Goal: Task Accomplishment & Management: Manage account settings

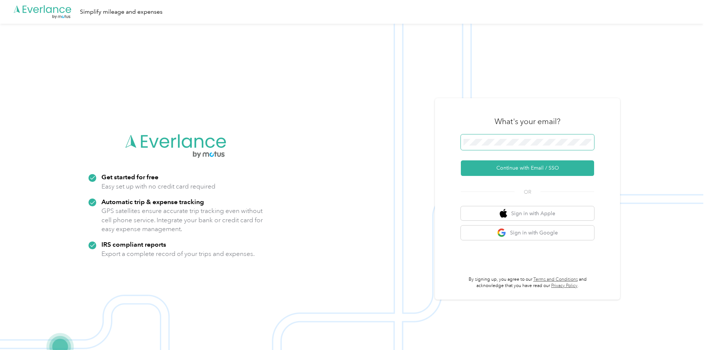
click at [516, 137] on span at bounding box center [527, 142] width 133 height 16
click at [521, 164] on button "Continue with Email / SSO" at bounding box center [527, 168] width 133 height 16
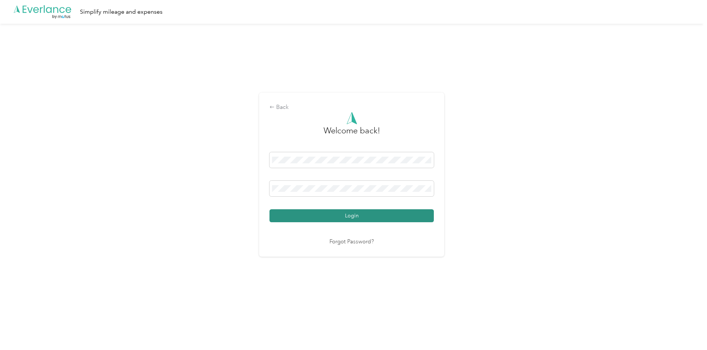
click at [335, 215] on button "Login" at bounding box center [351, 215] width 164 height 13
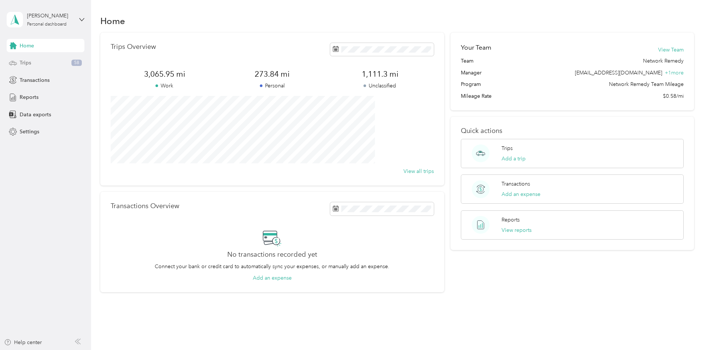
click at [34, 65] on div "Trips 58" at bounding box center [46, 62] width 78 height 13
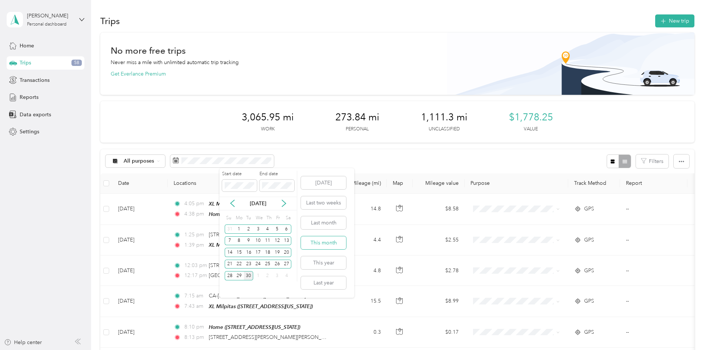
click at [325, 243] on button "This month" at bounding box center [323, 242] width 45 height 13
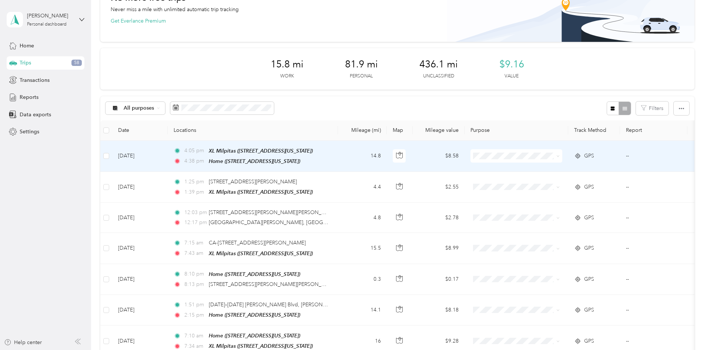
scroll to position [74, 0]
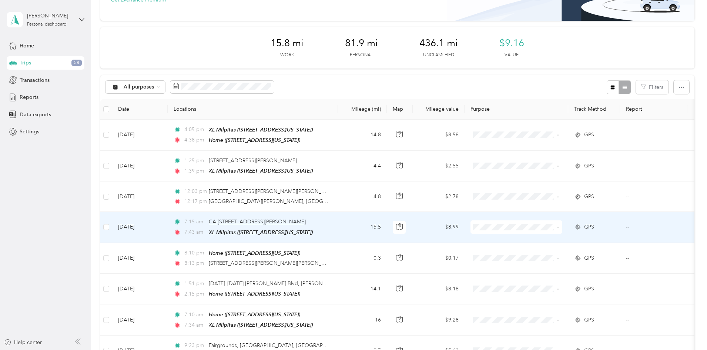
click at [289, 219] on span "CA-[STREET_ADDRESS][PERSON_NAME]" at bounding box center [257, 221] width 97 height 6
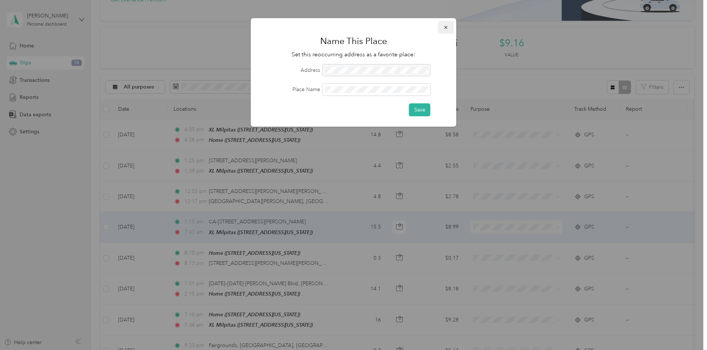
click at [443, 29] on button "button" at bounding box center [446, 27] width 16 height 13
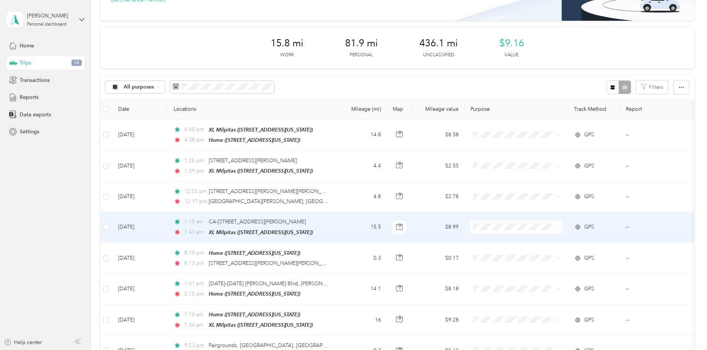
click at [465, 225] on td "$8.99" at bounding box center [439, 227] width 52 height 31
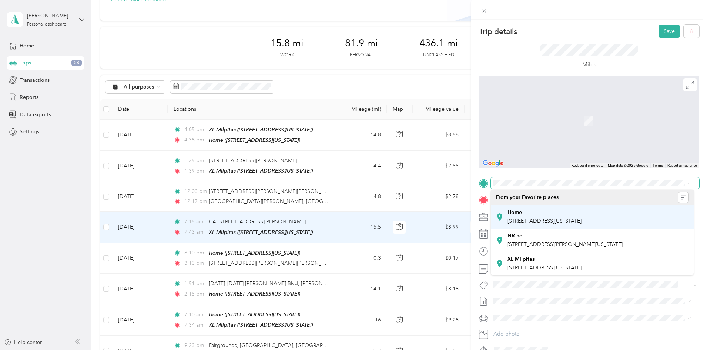
click at [530, 215] on div "Home" at bounding box center [545, 212] width 74 height 7
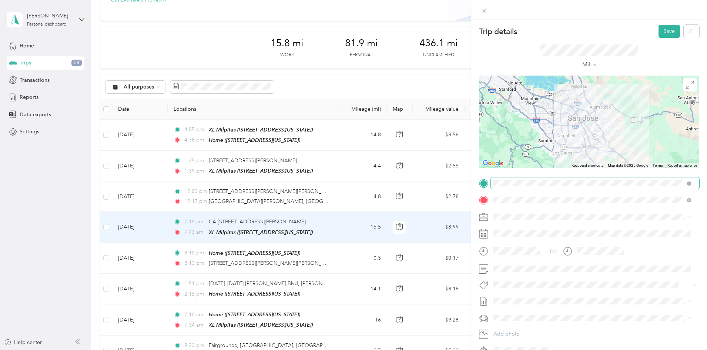
click at [584, 133] on div at bounding box center [589, 122] width 220 height 93
click at [526, 231] on span "Network Remedy" at bounding box center [516, 230] width 41 height 6
click at [667, 30] on button "Save" at bounding box center [669, 31] width 21 height 13
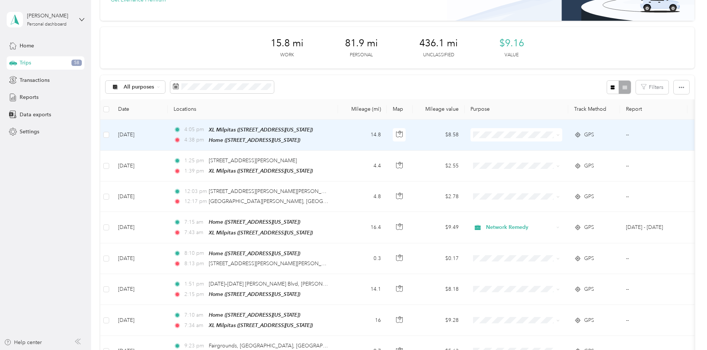
click at [465, 135] on td "$8.58" at bounding box center [439, 135] width 52 height 31
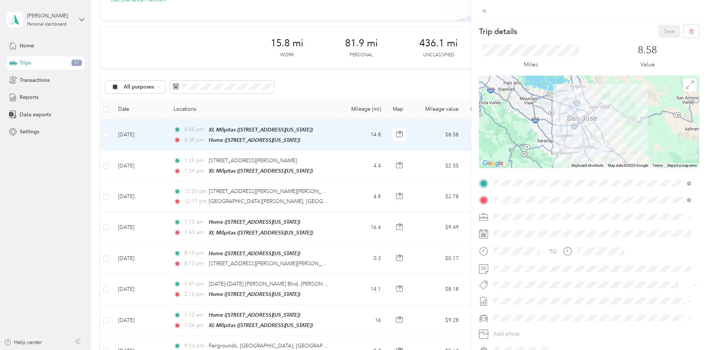
click at [570, 94] on img at bounding box center [572, 93] width 9 height 9
click at [575, 108] on div at bounding box center [589, 122] width 220 height 93
click at [599, 147] on img at bounding box center [601, 147] width 9 height 9
click at [514, 231] on span "Network Remedy" at bounding box center [516, 230] width 41 height 6
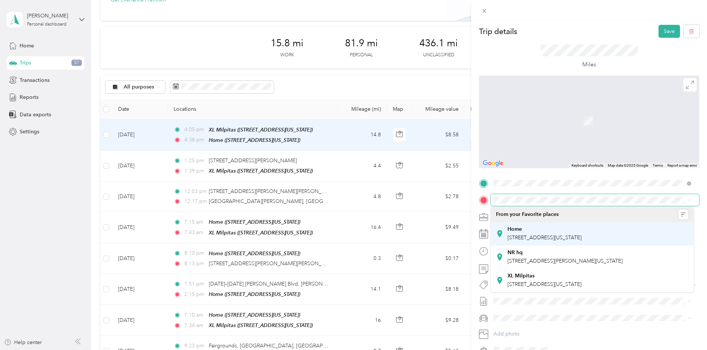
click at [527, 235] on span "[STREET_ADDRESS][US_STATE]" at bounding box center [545, 237] width 74 height 6
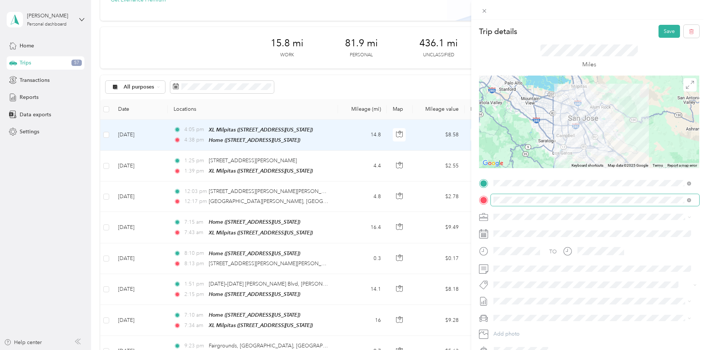
click at [578, 124] on div at bounding box center [589, 122] width 220 height 93
click at [659, 29] on button "Save" at bounding box center [669, 31] width 21 height 13
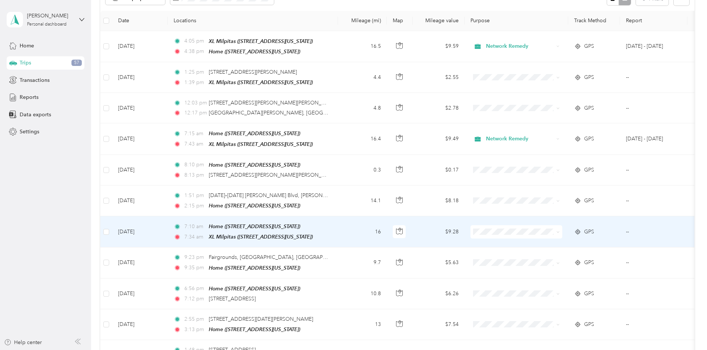
scroll to position [185, 0]
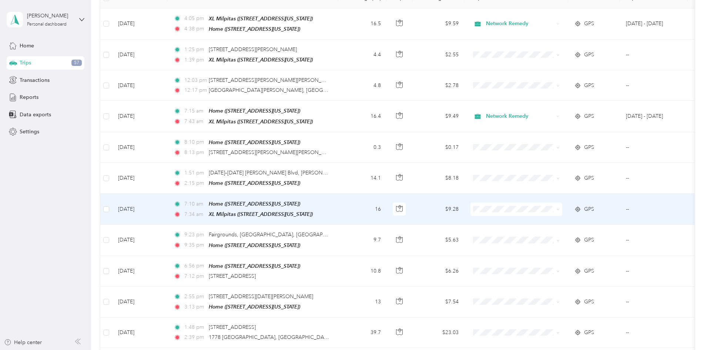
click at [465, 206] on td "$9.28" at bounding box center [439, 209] width 52 height 31
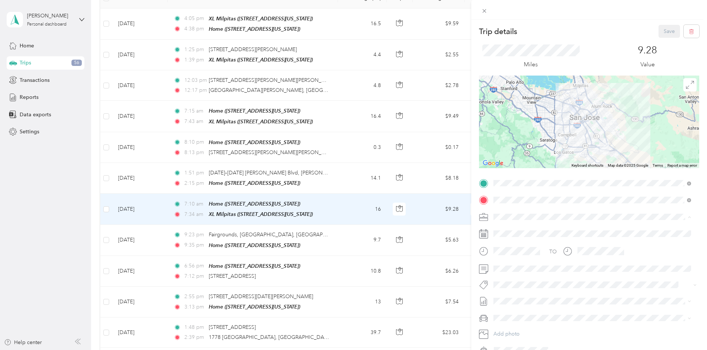
click at [535, 231] on span "Network Remedy" at bounding box center [516, 230] width 41 height 6
click at [660, 34] on button "Save" at bounding box center [669, 31] width 21 height 13
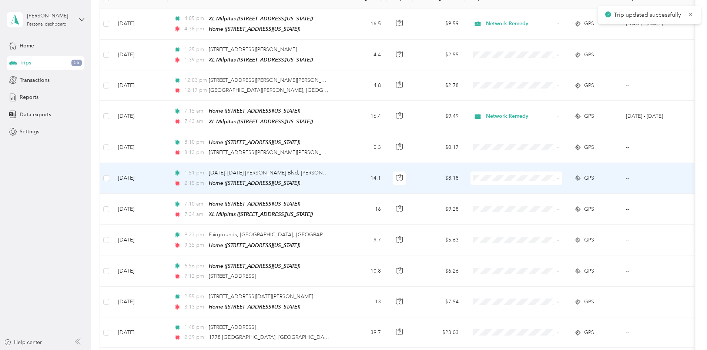
click at [465, 170] on td "$8.18" at bounding box center [439, 178] width 52 height 31
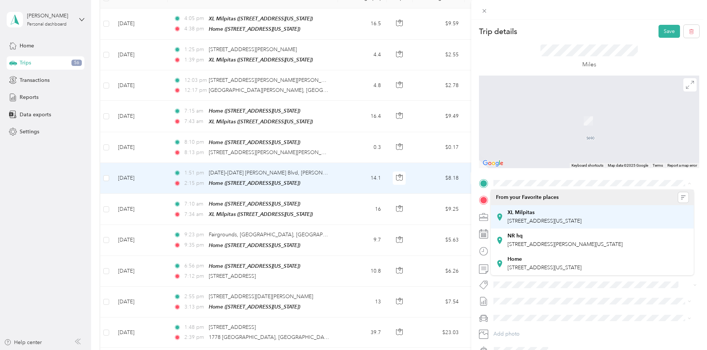
click at [536, 214] on div "XL Milpitas" at bounding box center [545, 212] width 74 height 7
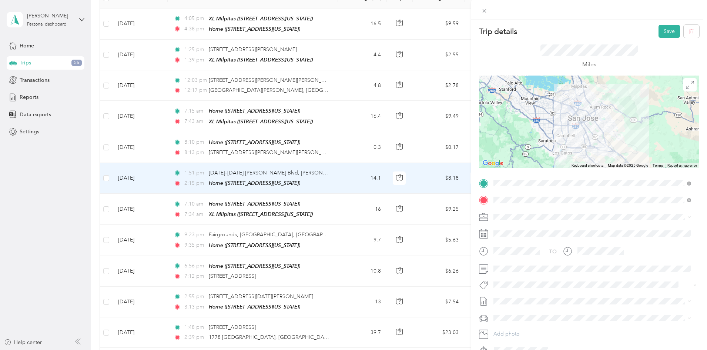
click at [578, 123] on div at bounding box center [589, 122] width 220 height 93
click at [659, 34] on button "Save" at bounding box center [669, 31] width 21 height 13
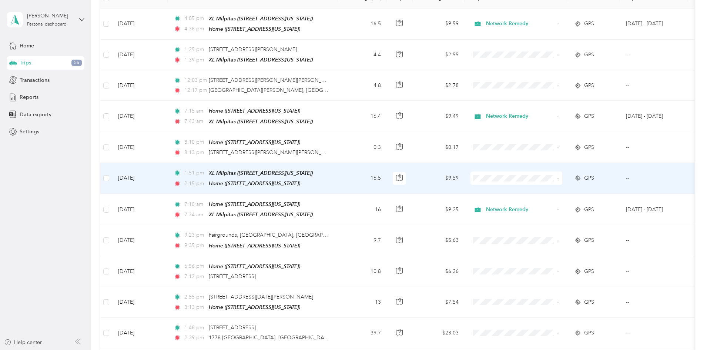
click at [561, 189] on span "Network Remedy" at bounding box center [572, 189] width 68 height 8
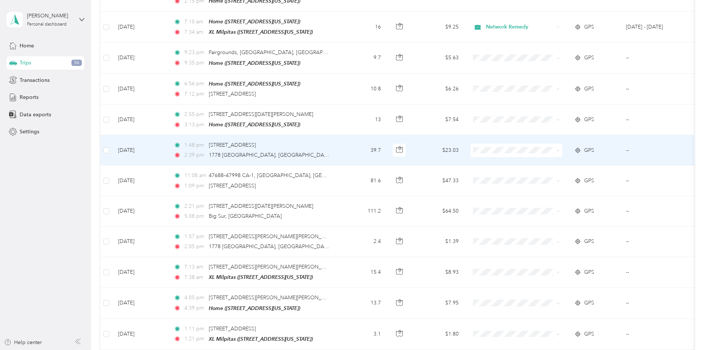
scroll to position [370, 0]
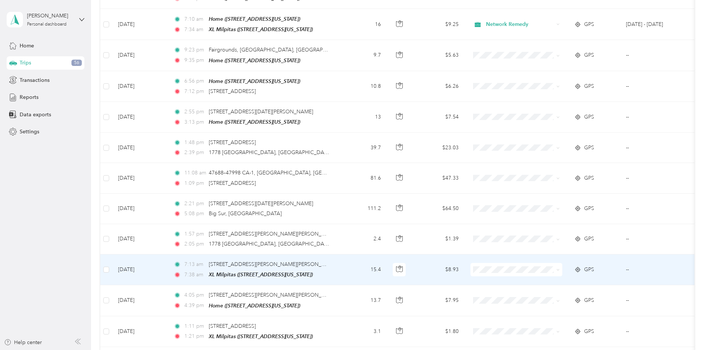
click at [465, 264] on td "$8.93" at bounding box center [439, 269] width 52 height 31
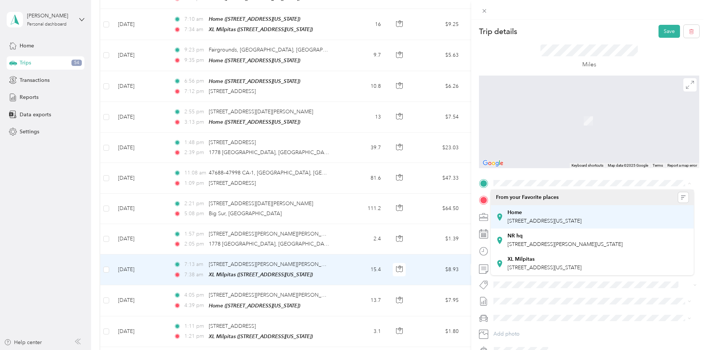
click at [537, 220] on span "[STREET_ADDRESS][US_STATE]" at bounding box center [545, 221] width 74 height 6
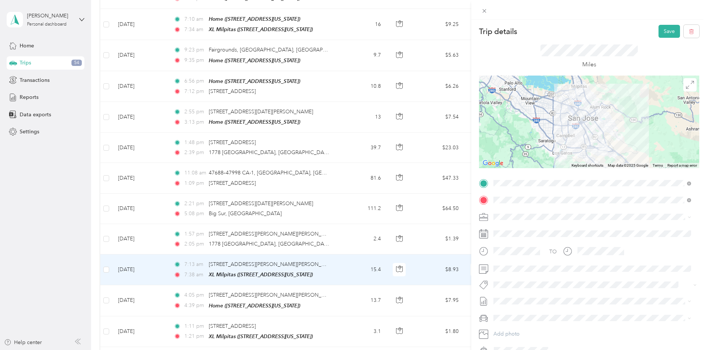
click at [531, 229] on span "Network Remedy" at bounding box center [516, 230] width 41 height 6
click at [586, 138] on div at bounding box center [589, 122] width 220 height 93
click at [660, 34] on button "Save" at bounding box center [669, 31] width 21 height 13
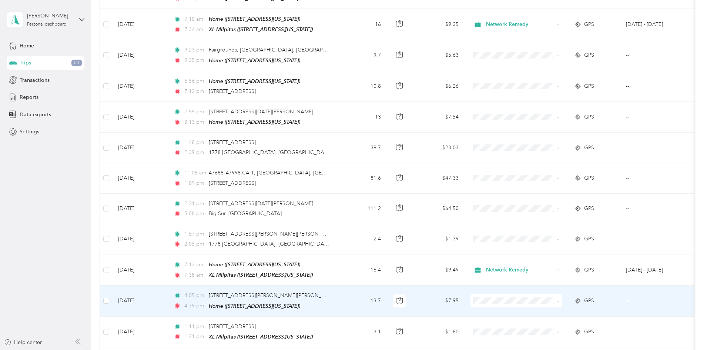
click at [387, 292] on td "13.7" at bounding box center [362, 300] width 49 height 31
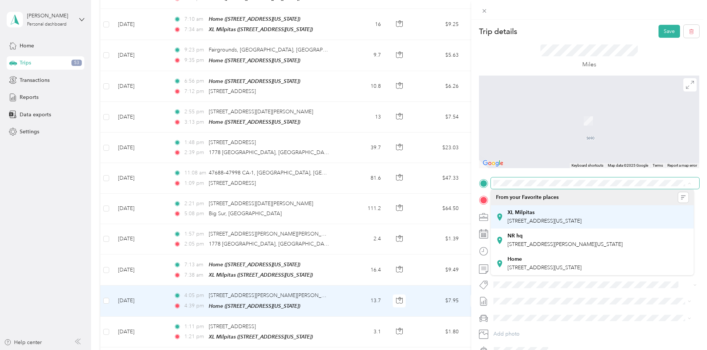
click at [540, 219] on span "[STREET_ADDRESS][US_STATE]" at bounding box center [545, 221] width 74 height 6
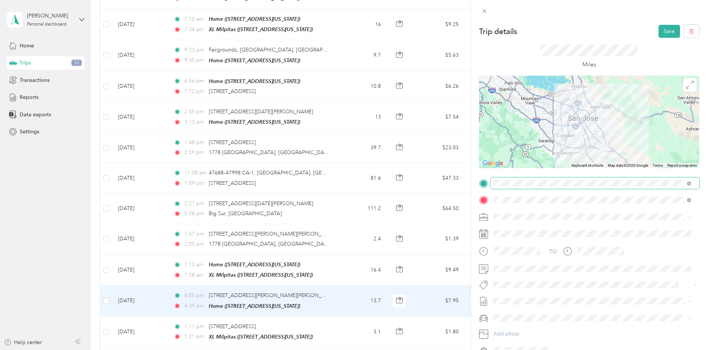
click at [578, 127] on div at bounding box center [589, 122] width 220 height 93
click at [577, 121] on div at bounding box center [589, 122] width 220 height 93
click at [660, 26] on button "Save" at bounding box center [669, 31] width 21 height 13
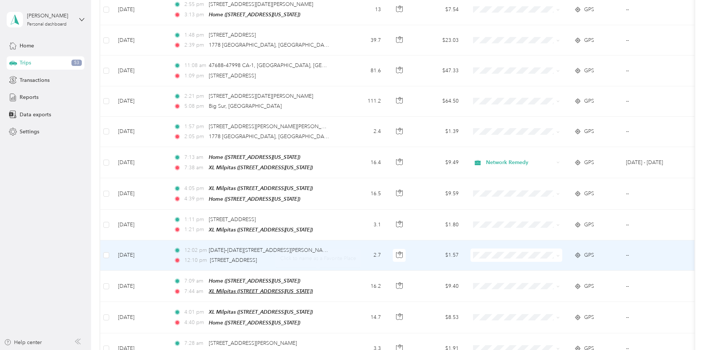
scroll to position [481, 0]
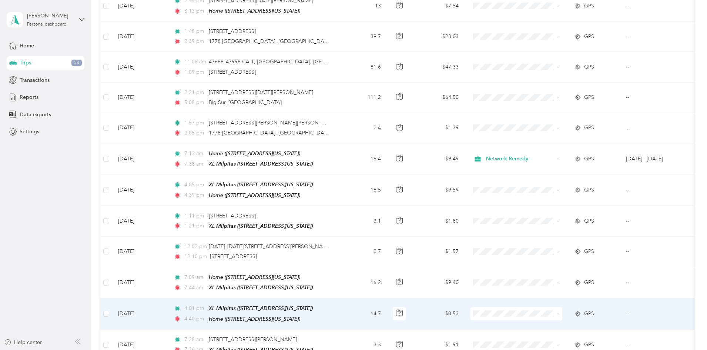
click at [465, 310] on td "$8.53" at bounding box center [439, 313] width 52 height 31
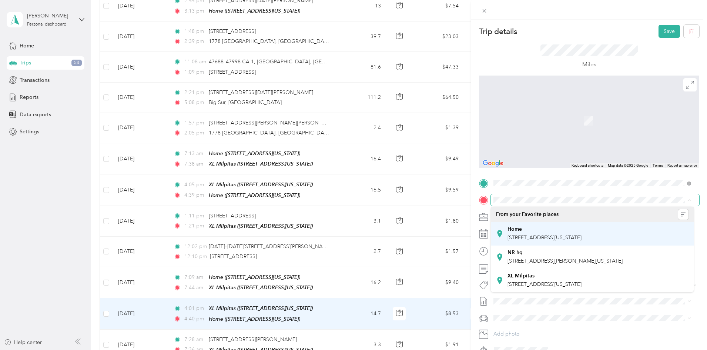
click at [554, 234] on div "Home [STREET_ADDRESS][US_STATE]" at bounding box center [545, 234] width 74 height 16
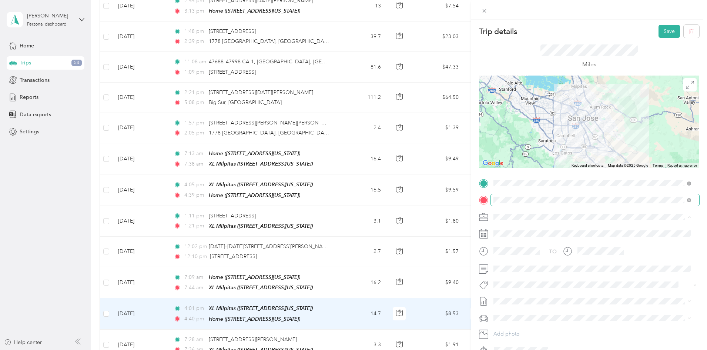
click at [522, 228] on span "Network Remedy" at bounding box center [516, 230] width 41 height 6
click at [583, 132] on div at bounding box center [589, 122] width 220 height 93
click at [669, 29] on button "Save" at bounding box center [669, 31] width 21 height 13
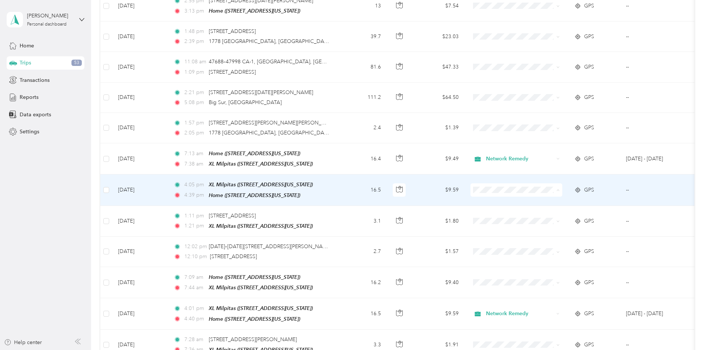
click at [563, 201] on li "Network Remedy" at bounding box center [566, 197] width 92 height 13
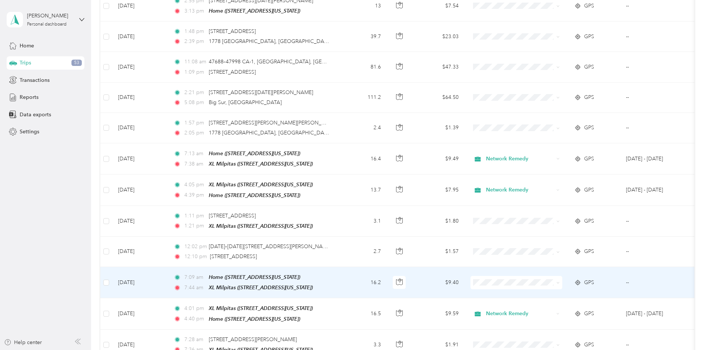
click at [556, 288] on span "Network Remedy" at bounding box center [572, 289] width 68 height 8
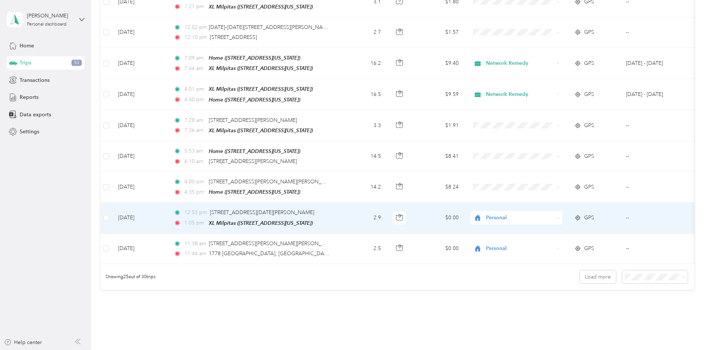
scroll to position [703, 0]
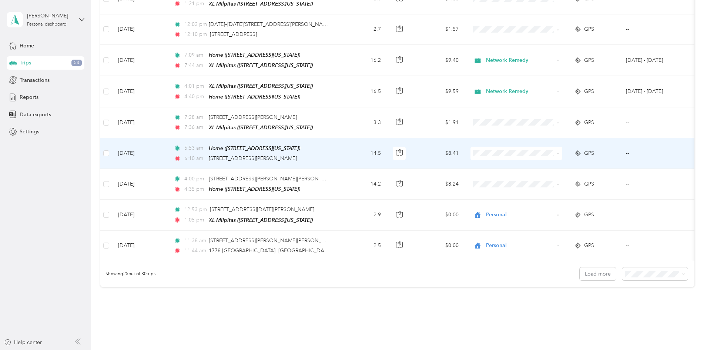
click at [554, 154] on li "Network Remedy" at bounding box center [566, 158] width 92 height 13
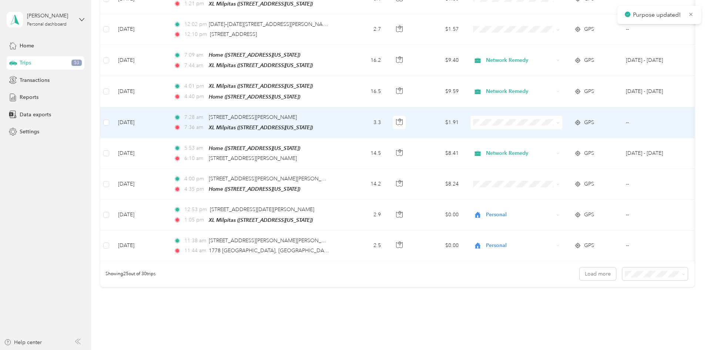
click at [568, 128] on span "Network Remedy" at bounding box center [572, 128] width 68 height 8
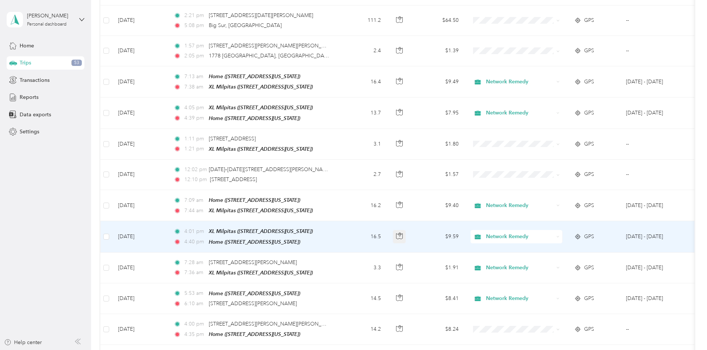
scroll to position [555, 0]
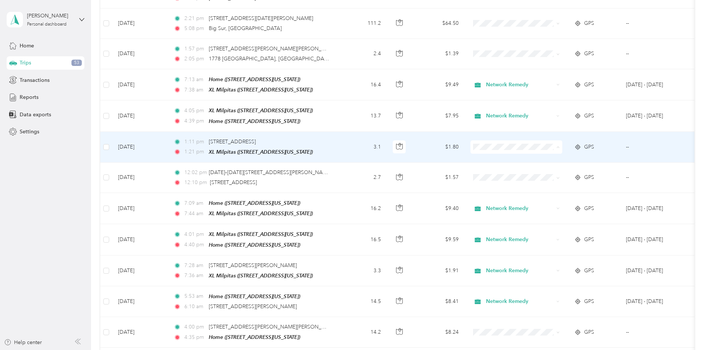
click at [550, 166] on span "Personal" at bounding box center [572, 167] width 68 height 8
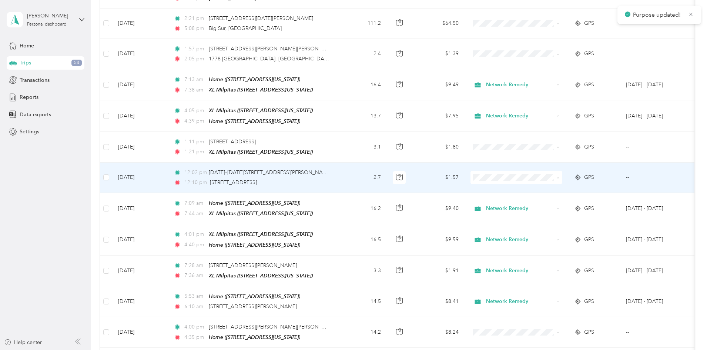
click at [543, 198] on span "Personal" at bounding box center [572, 198] width 68 height 8
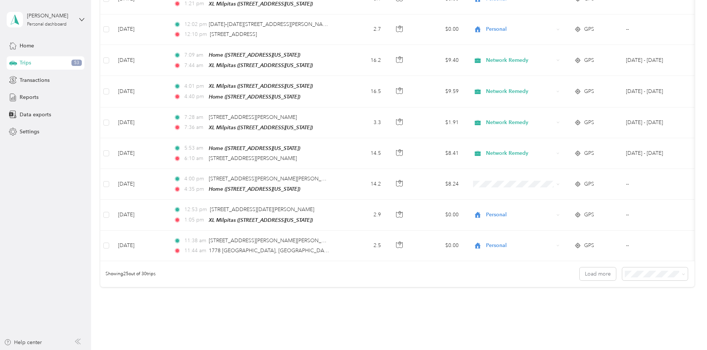
scroll to position [701, 0]
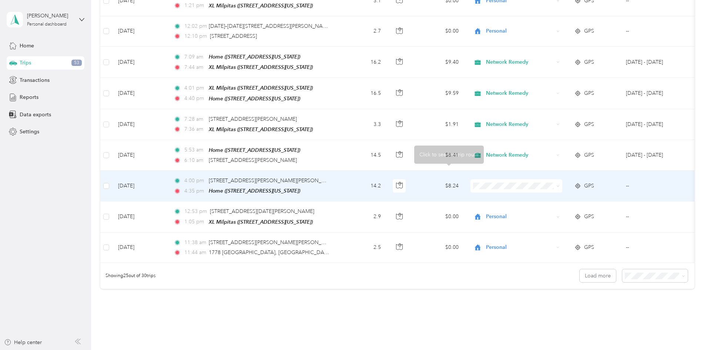
click at [465, 174] on td "$8.24" at bounding box center [439, 186] width 52 height 31
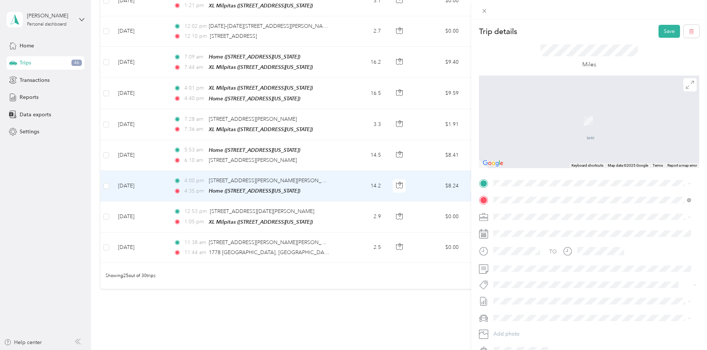
click at [582, 224] on div "XL Milpitas [STREET_ADDRESS][US_STATE]" at bounding box center [592, 217] width 192 height 18
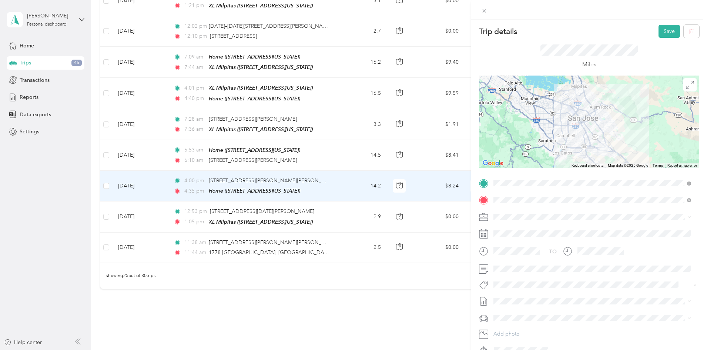
click at [577, 120] on div at bounding box center [589, 122] width 220 height 93
click at [663, 31] on button "Save" at bounding box center [669, 31] width 21 height 13
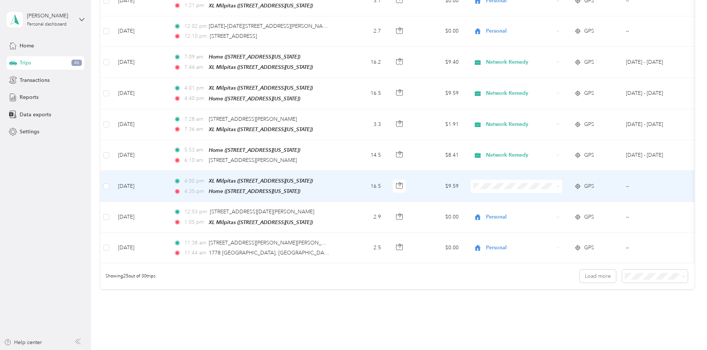
click at [550, 191] on span "Network Remedy" at bounding box center [572, 191] width 68 height 8
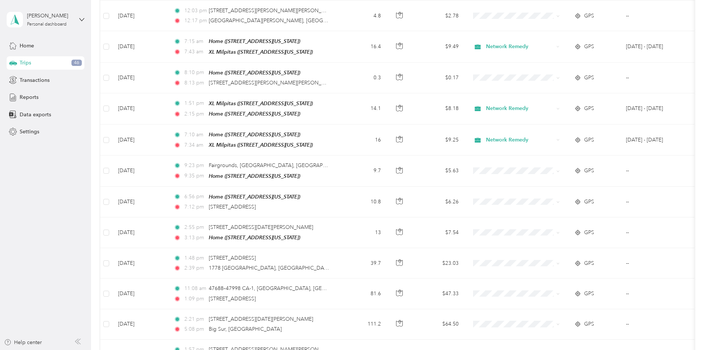
scroll to position [257, 0]
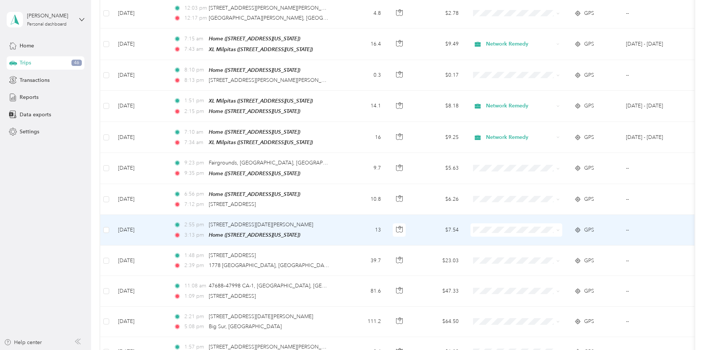
click at [563, 250] on span "Personal" at bounding box center [572, 252] width 68 height 8
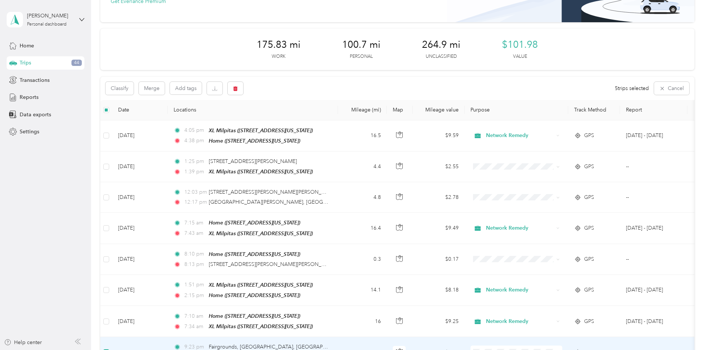
scroll to position [0, 0]
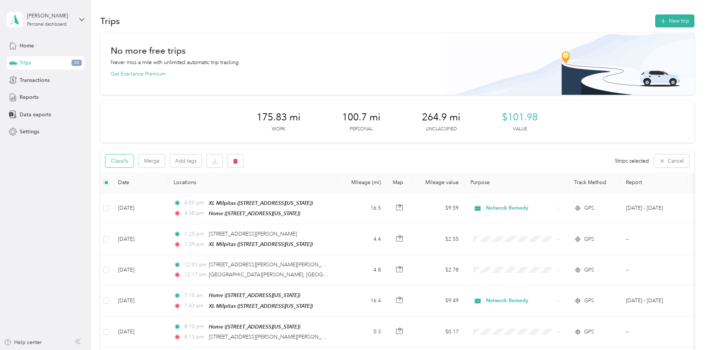
click at [134, 161] on button "Classify" at bounding box center [120, 160] width 28 height 13
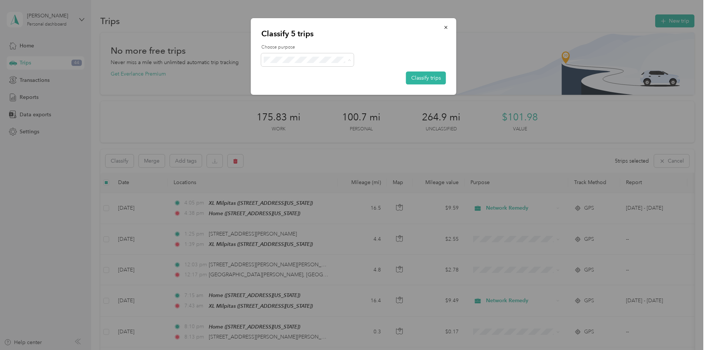
click at [307, 86] on span "Personal" at bounding box center [313, 87] width 69 height 8
click at [434, 77] on button "Classify trips" at bounding box center [426, 77] width 40 height 13
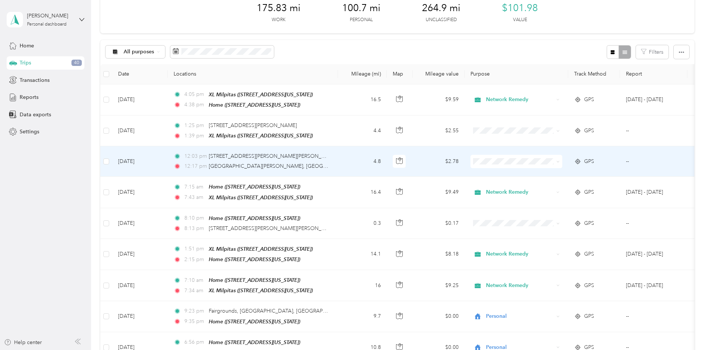
scroll to position [111, 0]
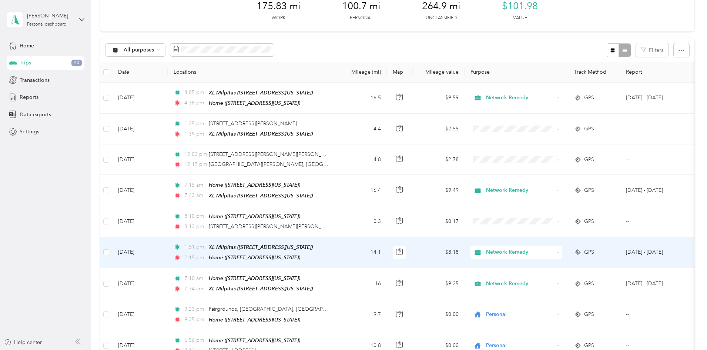
click at [465, 251] on td "$8.18" at bounding box center [439, 252] width 52 height 31
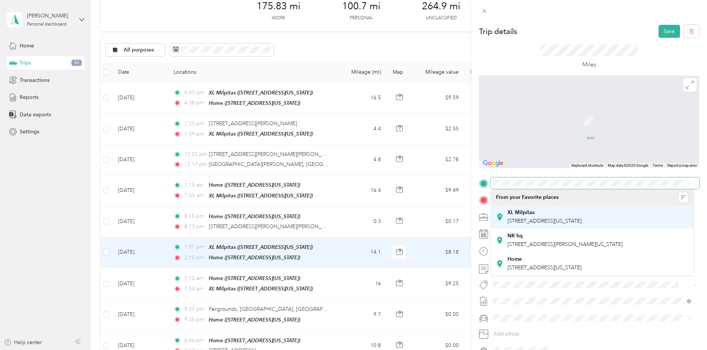
click at [563, 219] on span "[STREET_ADDRESS][US_STATE]" at bounding box center [545, 221] width 74 height 6
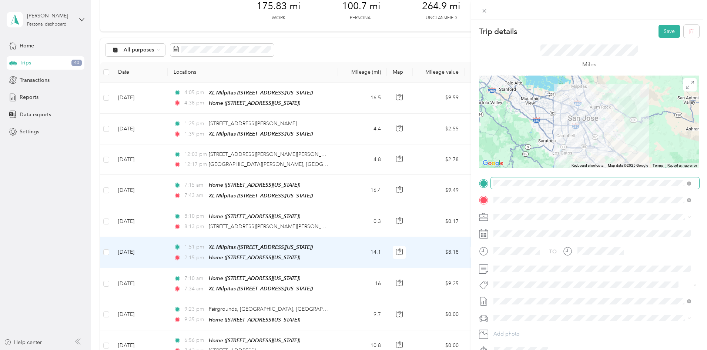
click at [582, 129] on div at bounding box center [589, 122] width 220 height 93
click at [661, 29] on button "Save" at bounding box center [669, 31] width 21 height 13
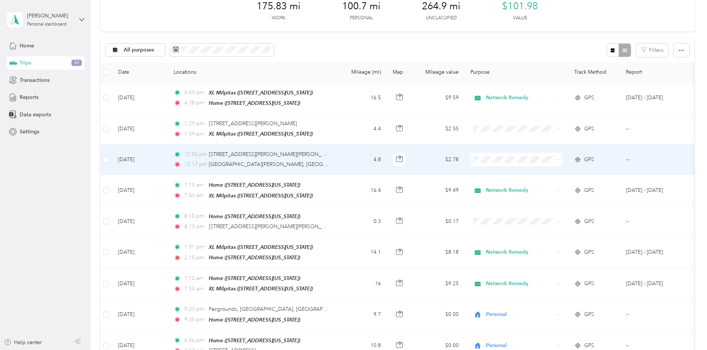
click at [567, 173] on span "Network Remedy" at bounding box center [572, 172] width 68 height 8
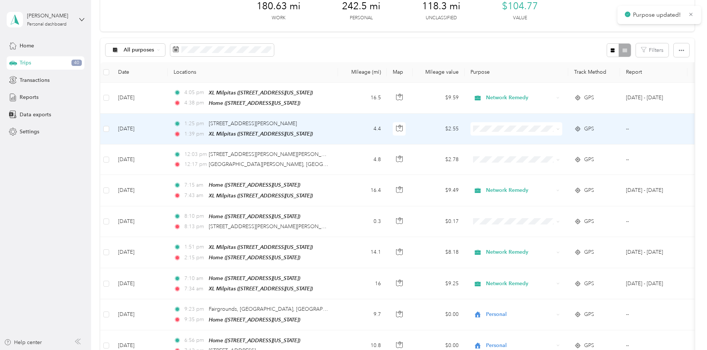
click at [562, 130] on span at bounding box center [517, 128] width 92 height 13
click at [565, 141] on span "Network Remedy" at bounding box center [572, 142] width 68 height 8
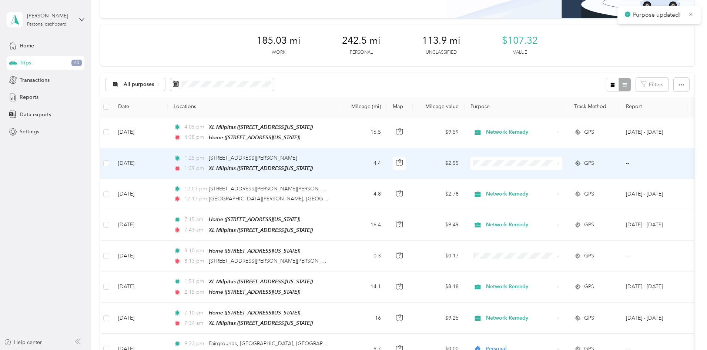
scroll to position [74, 0]
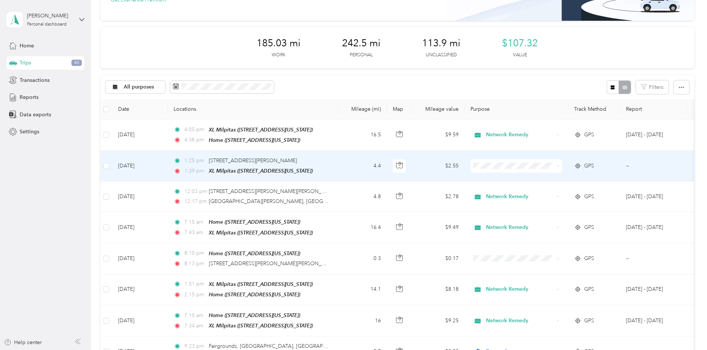
click at [559, 165] on icon at bounding box center [558, 165] width 2 height 1
click at [560, 165] on icon at bounding box center [557, 165] width 3 height 3
click at [559, 165] on icon at bounding box center [558, 165] width 2 height 1
click at [579, 176] on span "Network Remedy" at bounding box center [572, 178] width 68 height 8
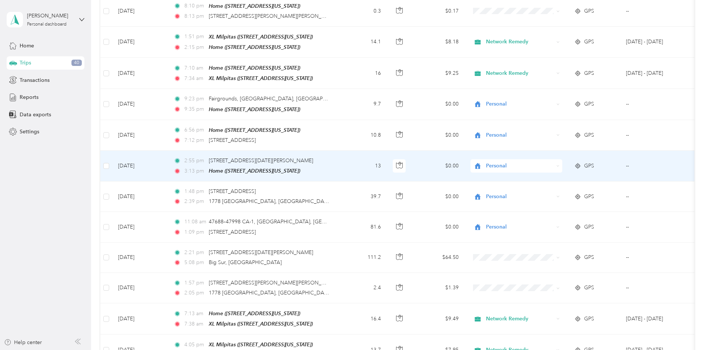
scroll to position [333, 0]
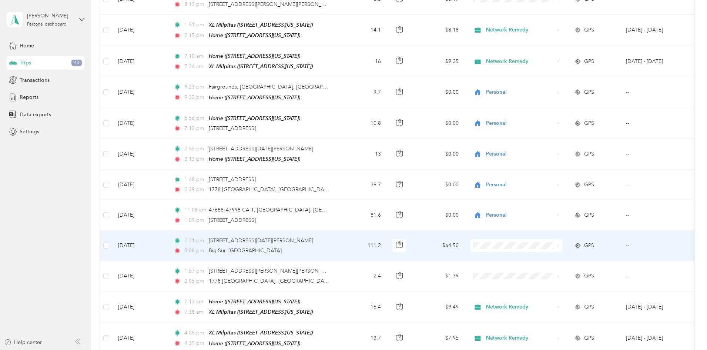
click at [556, 239] on span at bounding box center [517, 245] width 92 height 13
click at [566, 263] on li "Personal" at bounding box center [566, 267] width 92 height 13
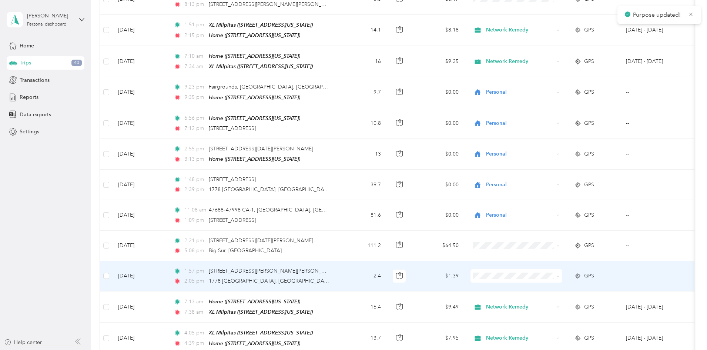
click at [552, 295] on span "Personal" at bounding box center [572, 298] width 68 height 8
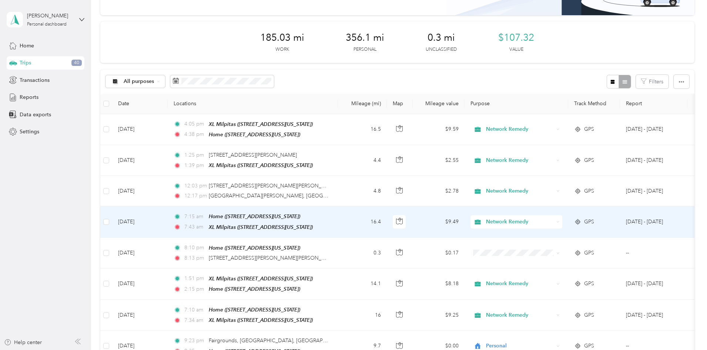
scroll to position [0, 0]
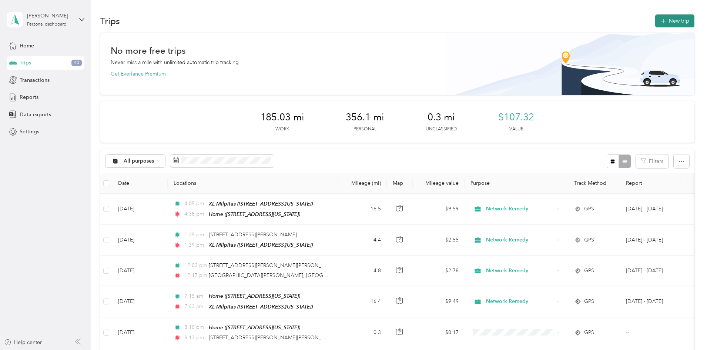
click at [659, 21] on icon "button" at bounding box center [663, 21] width 9 height 9
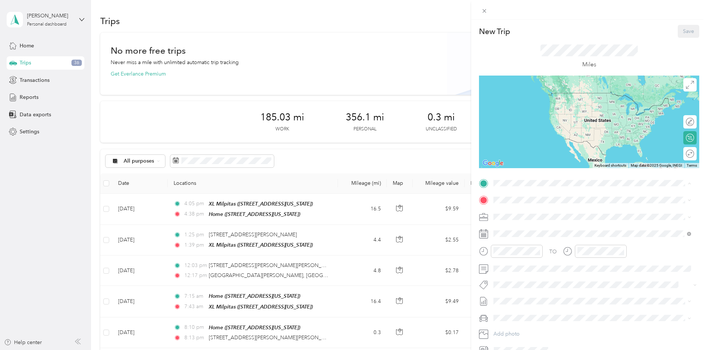
click at [528, 259] on div "Home" at bounding box center [545, 259] width 74 height 7
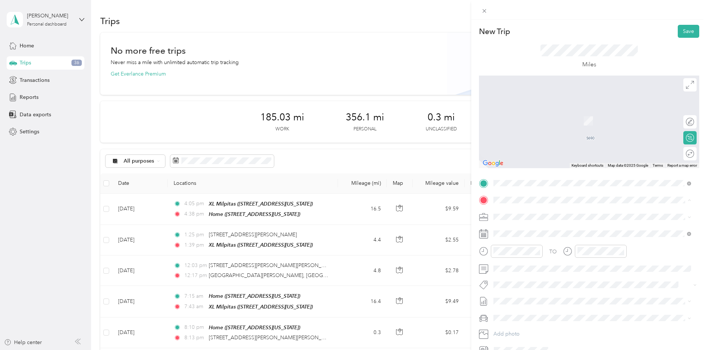
click at [521, 226] on strong "XL Milpitas" at bounding box center [521, 229] width 27 height 7
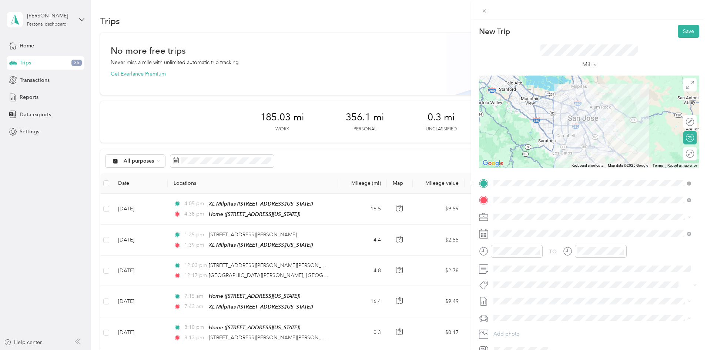
click at [581, 127] on div at bounding box center [589, 122] width 220 height 93
click at [584, 134] on div at bounding box center [589, 122] width 220 height 93
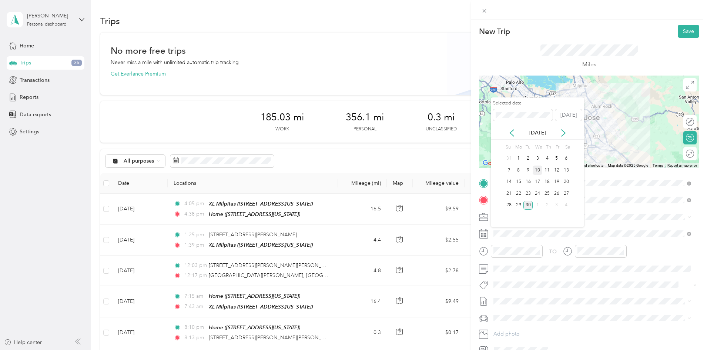
click at [536, 167] on div "10" at bounding box center [538, 169] width 10 height 9
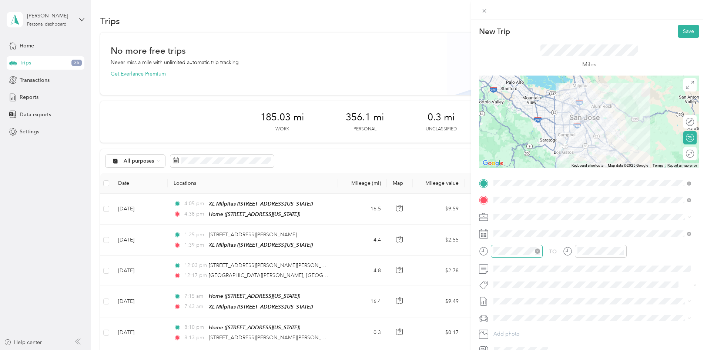
click at [536, 252] on icon "close-circle" at bounding box center [537, 250] width 5 height 5
click at [499, 179] on div "07" at bounding box center [501, 180] width 18 height 10
click at [522, 148] on div "13" at bounding box center [522, 149] width 18 height 10
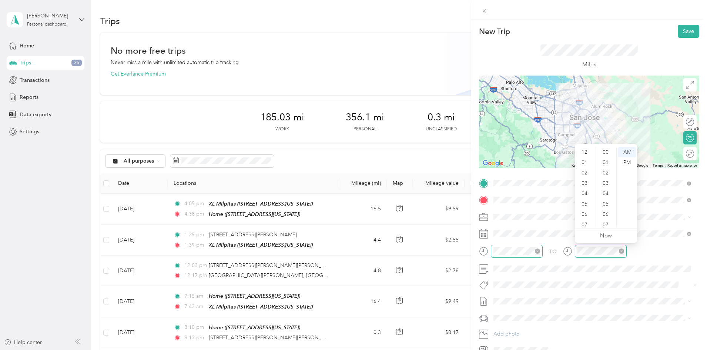
scroll to position [249, 0]
click at [585, 178] on div "07" at bounding box center [585, 180] width 18 height 10
click at [605, 200] on div "36" at bounding box center [606, 202] width 18 height 10
click at [659, 262] on div "TO" at bounding box center [589, 254] width 220 height 18
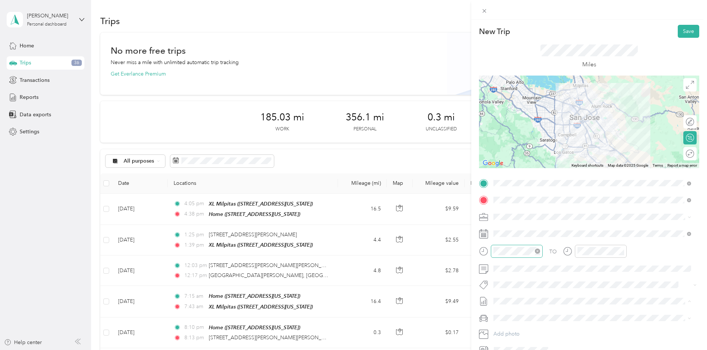
click at [522, 324] on span "[DATE] - [DATE]" at bounding box center [511, 326] width 37 height 8
click at [520, 312] on span at bounding box center [595, 318] width 208 height 12
click at [518, 333] on li "Ford Fiesta" at bounding box center [592, 330] width 203 height 13
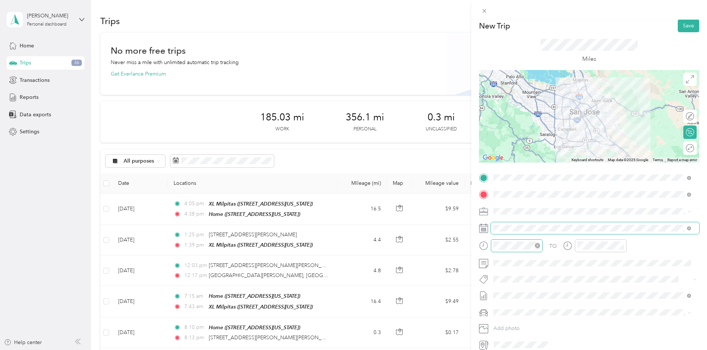
scroll to position [0, 0]
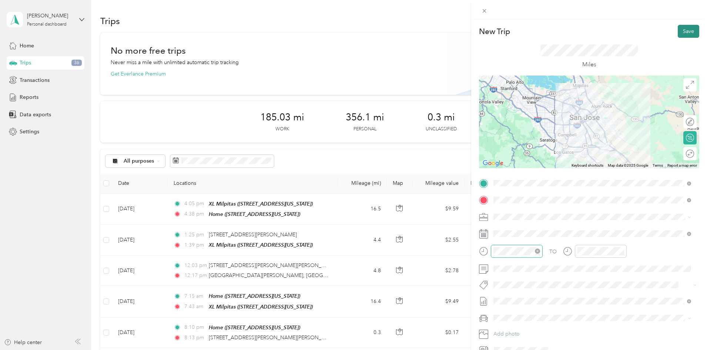
click at [682, 34] on button "Save" at bounding box center [688, 31] width 21 height 13
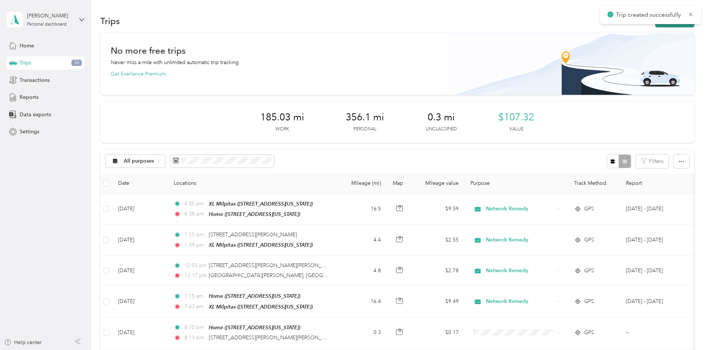
click at [655, 26] on button "New trip" at bounding box center [674, 20] width 39 height 13
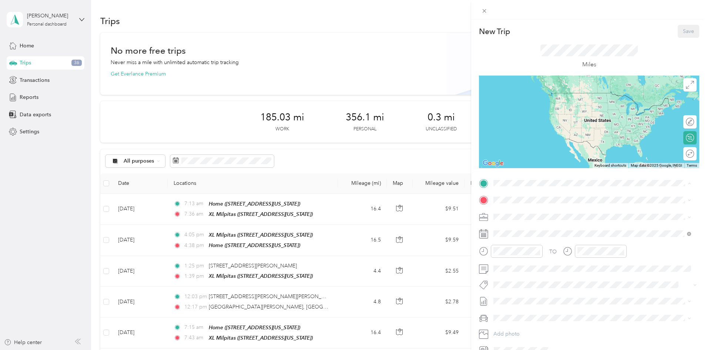
click at [535, 213] on div "XL Milpitas" at bounding box center [545, 212] width 74 height 7
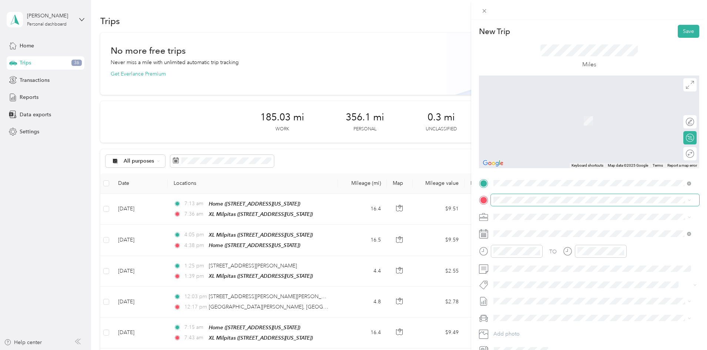
click at [534, 203] on span at bounding box center [595, 200] width 208 height 12
click at [532, 195] on span at bounding box center [595, 200] width 208 height 12
click at [529, 195] on span at bounding box center [595, 200] width 208 height 12
click at [531, 275] on div "Home" at bounding box center [545, 275] width 74 height 7
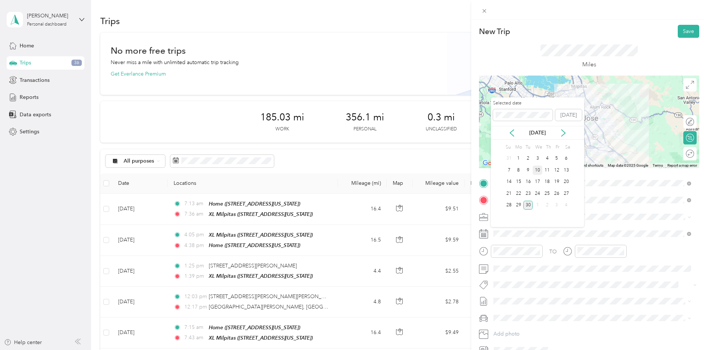
click at [539, 170] on div "10" at bounding box center [538, 169] width 10 height 9
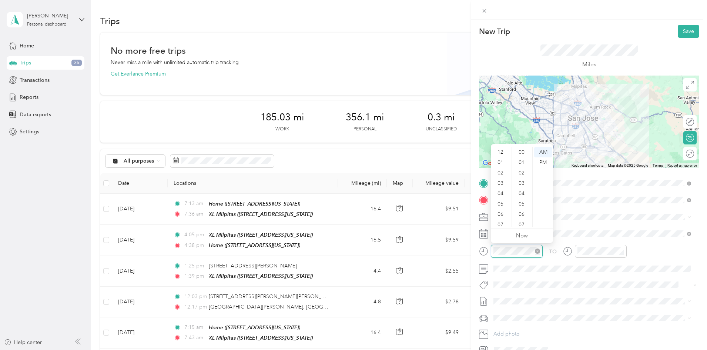
scroll to position [269, 0]
click at [505, 151] on div "04" at bounding box center [501, 149] width 18 height 10
click at [536, 164] on div "PM" at bounding box center [543, 162] width 18 height 10
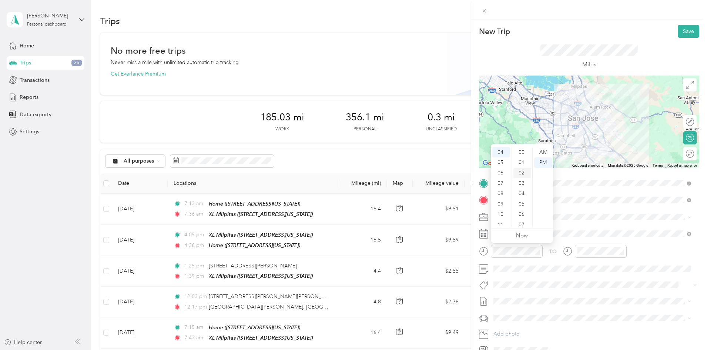
click at [522, 170] on div "02" at bounding box center [522, 173] width 18 height 10
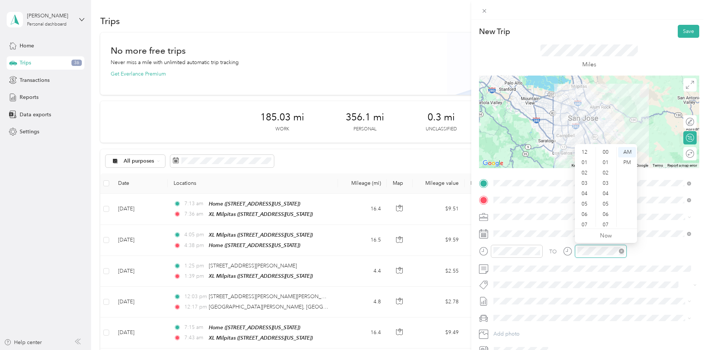
scroll to position [269, 0]
click at [583, 149] on div "04" at bounding box center [585, 149] width 18 height 10
click at [627, 162] on div "PM" at bounding box center [627, 162] width 18 height 10
click at [606, 181] on div "40" at bounding box center [606, 186] width 18 height 10
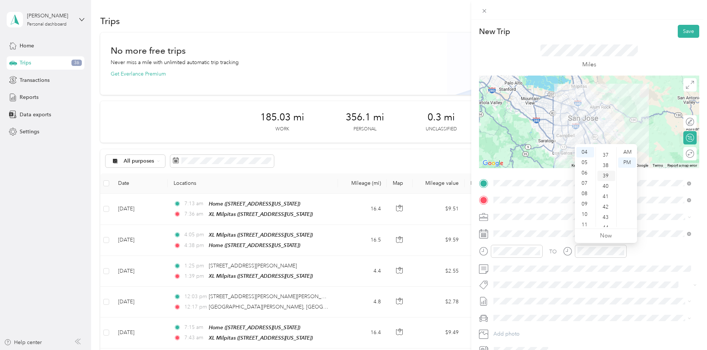
scroll to position [415, 0]
click at [537, 307] on span at bounding box center [595, 301] width 208 height 12
click at [526, 323] on span "[DATE] - [DATE]" at bounding box center [511, 326] width 37 height 8
click at [523, 328] on div "Ford Fiesta" at bounding box center [592, 331] width 192 height 8
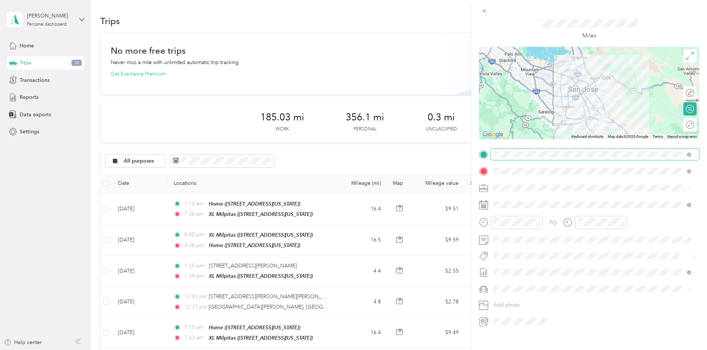
scroll to position [0, 0]
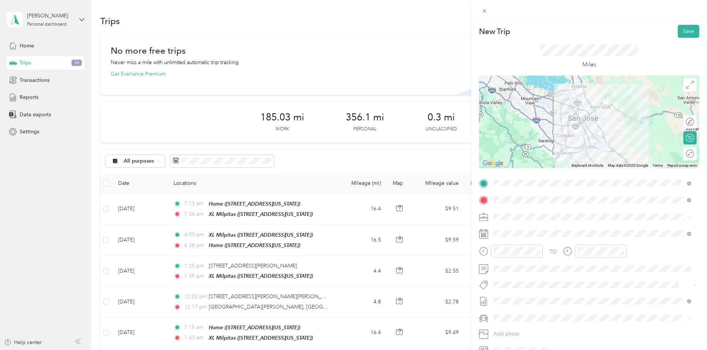
click at [569, 104] on div at bounding box center [589, 122] width 220 height 93
click at [678, 32] on button "Save" at bounding box center [688, 31] width 21 height 13
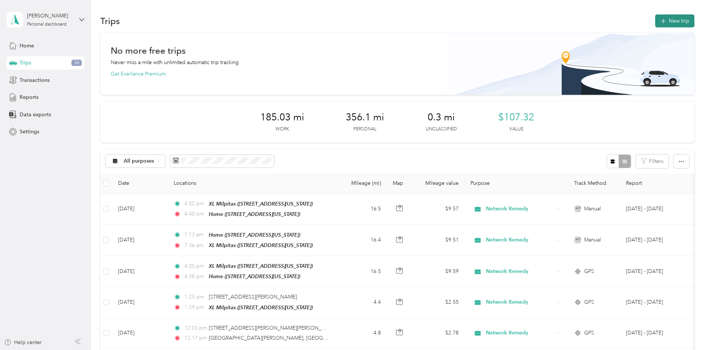
click at [659, 24] on icon "button" at bounding box center [663, 21] width 9 height 9
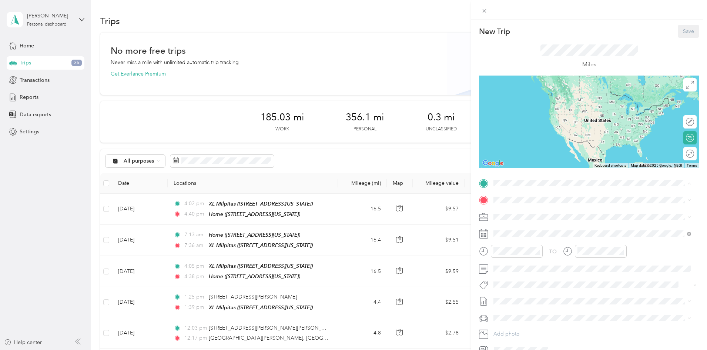
click at [528, 263] on div "Home [STREET_ADDRESS][US_STATE]" at bounding box center [545, 264] width 74 height 16
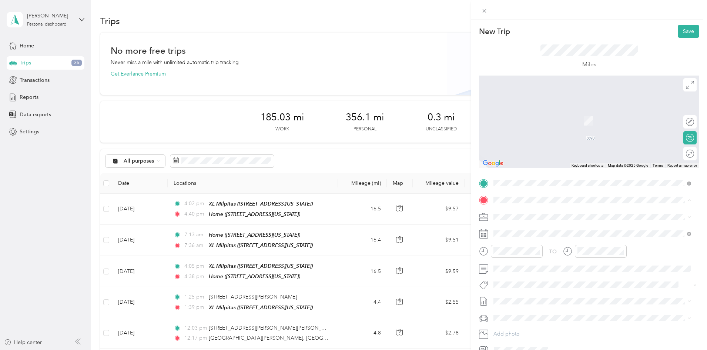
click at [530, 222] on li "XL Milpitas [STREET_ADDRESS][US_STATE]" at bounding box center [592, 233] width 203 height 23
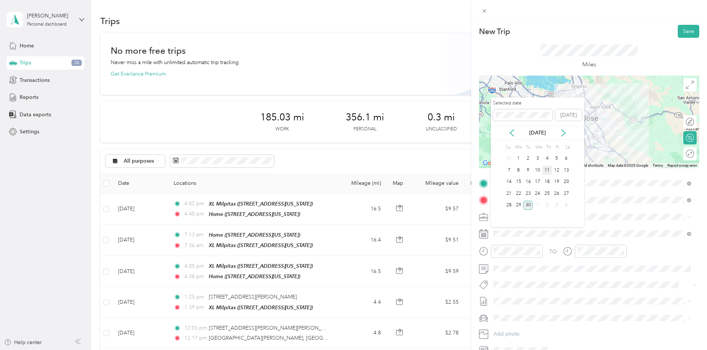
click at [545, 172] on div "11" at bounding box center [547, 169] width 10 height 9
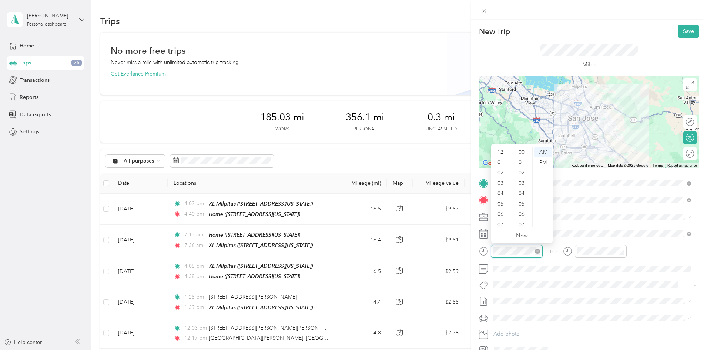
scroll to position [280, 0]
click at [498, 176] on div "07" at bounding box center [501, 180] width 18 height 10
click at [517, 179] on div "05" at bounding box center [522, 183] width 18 height 10
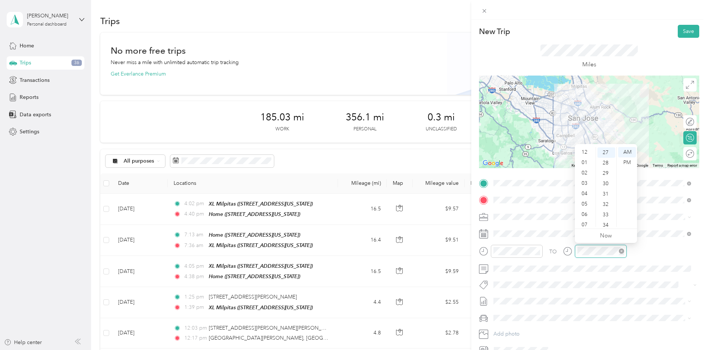
scroll to position [44, 0]
click at [582, 180] on div "07" at bounding box center [585, 180] width 18 height 10
click at [605, 193] on div "31" at bounding box center [606, 193] width 18 height 10
click at [605, 217] on div "37" at bounding box center [606, 214] width 18 height 10
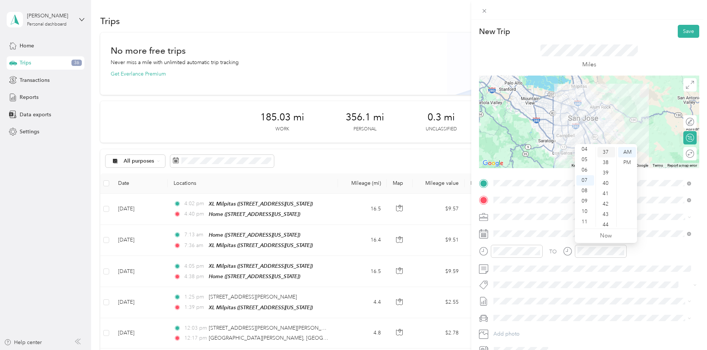
scroll to position [384, 0]
click at [516, 304] on span at bounding box center [595, 301] width 208 height 12
click at [520, 321] on li "[DATE] - [DATE] Draft" at bounding box center [592, 325] width 203 height 12
click at [515, 328] on span "Ford Fiesta" at bounding box center [509, 331] width 26 height 6
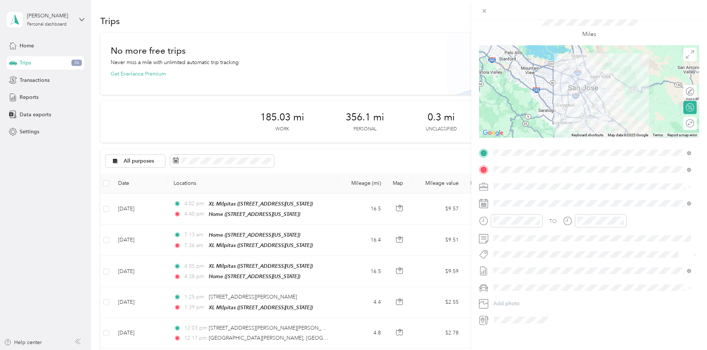
scroll to position [0, 0]
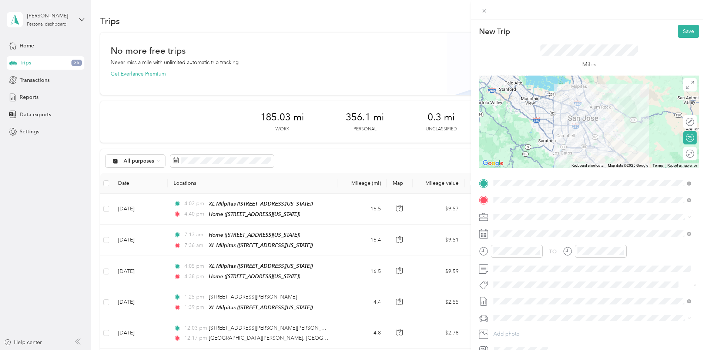
click at [578, 124] on div at bounding box center [589, 122] width 220 height 93
click at [691, 32] on button "Save" at bounding box center [688, 31] width 21 height 13
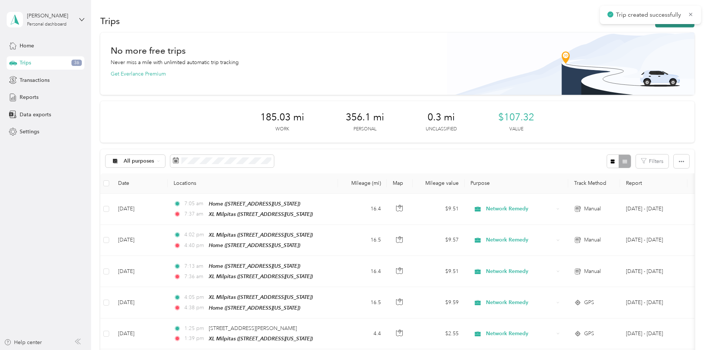
click at [655, 27] on button "New trip" at bounding box center [674, 20] width 39 height 13
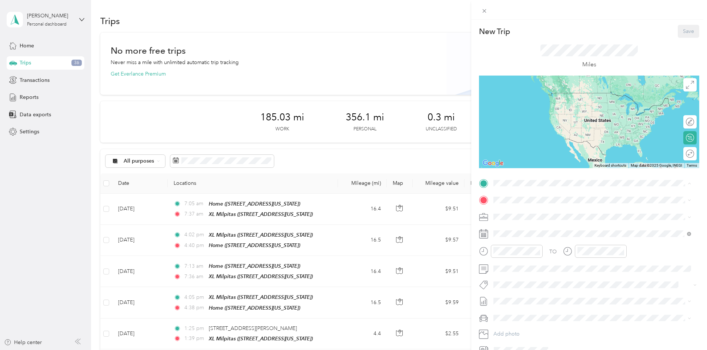
click at [525, 214] on strong "XL Milpitas" at bounding box center [521, 212] width 27 height 7
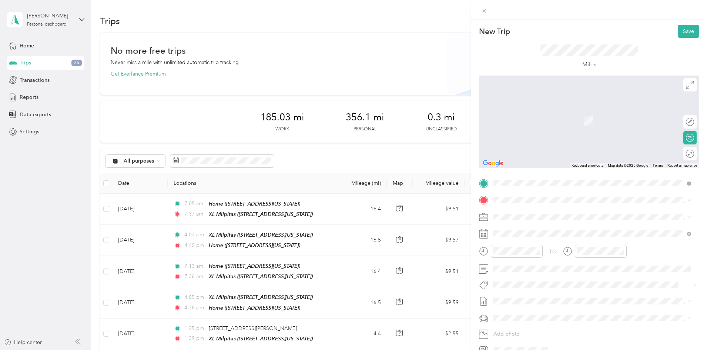
click at [523, 276] on div "Home" at bounding box center [545, 275] width 74 height 7
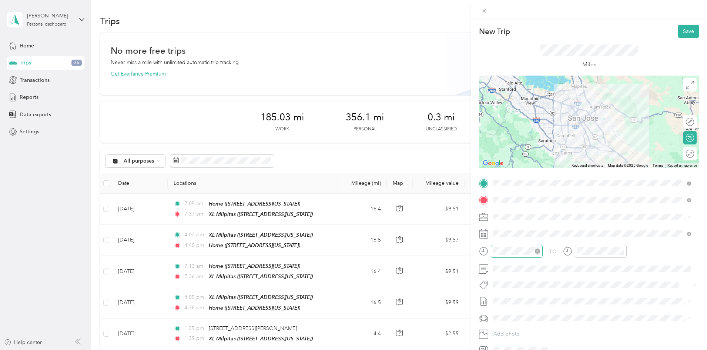
click at [536, 249] on icon "close-circle" at bounding box center [537, 250] width 5 height 5
click at [499, 179] on div "07" at bounding box center [501, 180] width 18 height 10
click at [520, 167] on div "03" at bounding box center [522, 162] width 18 height 10
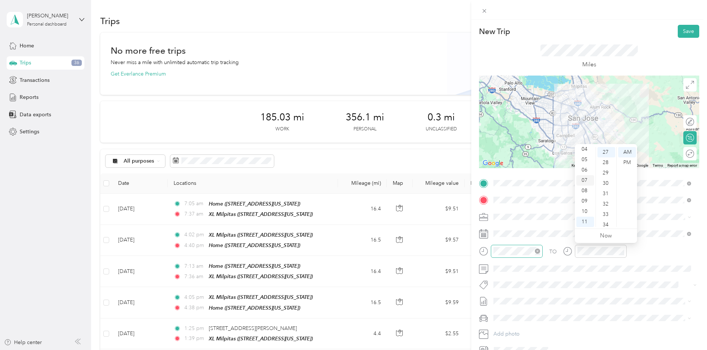
click at [583, 179] on div "07" at bounding box center [585, 180] width 18 height 10
click at [607, 210] on div "36" at bounding box center [606, 208] width 18 height 10
click at [519, 324] on span "[DATE] - [DATE]" at bounding box center [511, 326] width 37 height 8
click at [515, 330] on span "Ford Fiesta" at bounding box center [509, 331] width 26 height 6
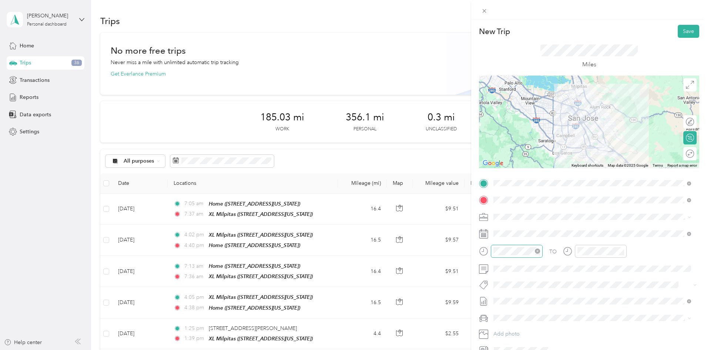
click at [579, 123] on div at bounding box center [589, 122] width 220 height 93
click at [578, 123] on div at bounding box center [589, 122] width 220 height 93
click at [681, 31] on button "Save" at bounding box center [688, 31] width 21 height 13
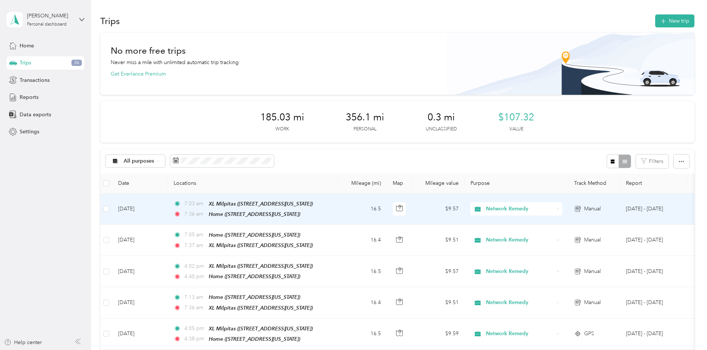
click at [168, 202] on td "[DATE]" at bounding box center [140, 209] width 56 height 31
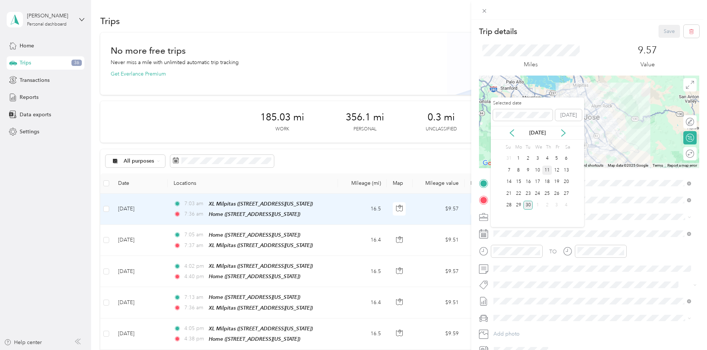
click at [550, 171] on div "11" at bounding box center [547, 169] width 10 height 9
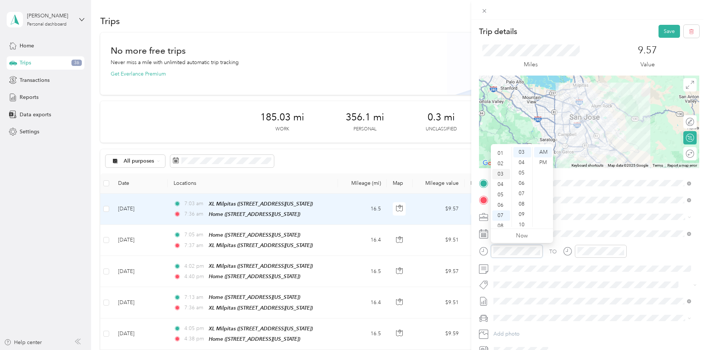
scroll to position [7, 0]
click at [500, 175] on div "03" at bounding box center [501, 176] width 18 height 10
click at [522, 210] on div "52" at bounding box center [522, 210] width 18 height 10
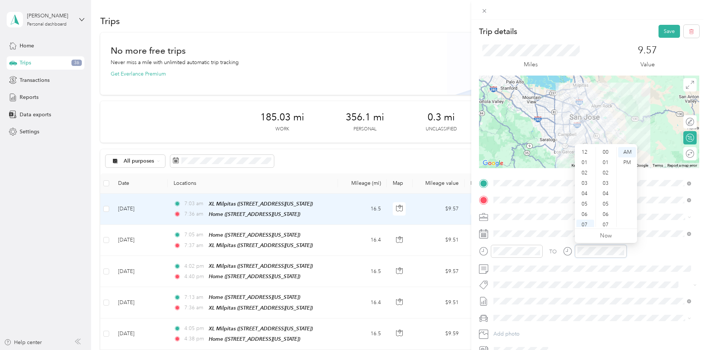
scroll to position [373, 0]
click at [582, 151] on div "04" at bounding box center [585, 149] width 18 height 10
click at [624, 163] on div "PM" at bounding box center [627, 162] width 18 height 10
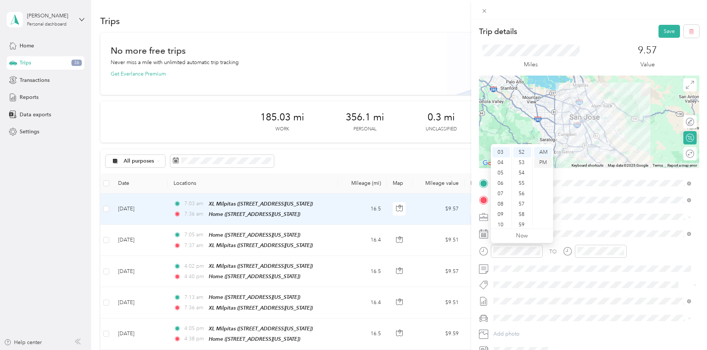
click at [546, 164] on div "PM" at bounding box center [543, 162] width 18 height 10
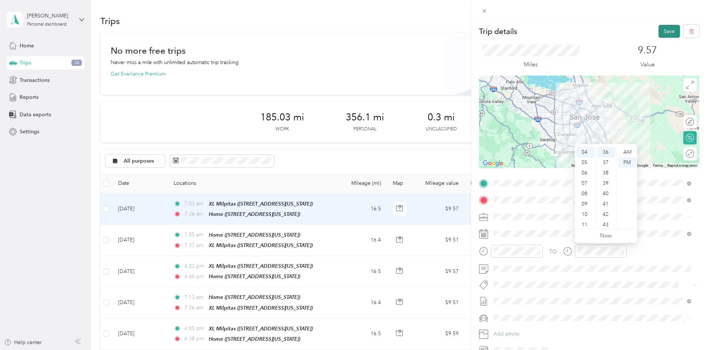
click at [665, 34] on button "Save" at bounding box center [669, 31] width 21 height 13
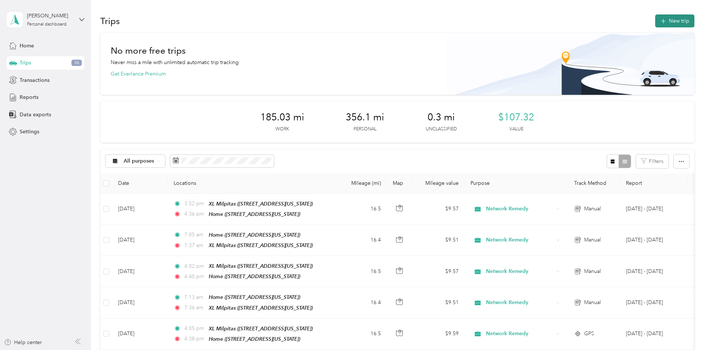
click at [655, 19] on button "New trip" at bounding box center [674, 20] width 39 height 13
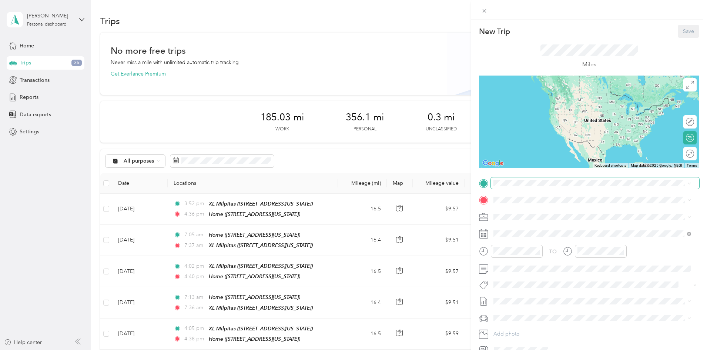
click at [531, 186] on span at bounding box center [595, 183] width 208 height 12
click at [529, 261] on div "Home [STREET_ADDRESS][US_STATE]" at bounding box center [545, 264] width 74 height 16
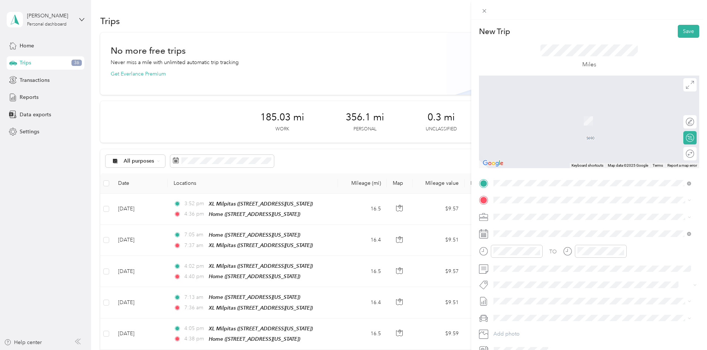
click at [528, 235] on span "[STREET_ADDRESS][US_STATE]" at bounding box center [545, 237] width 74 height 6
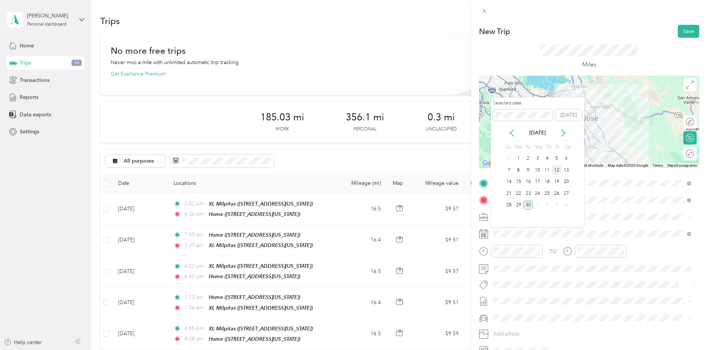
click at [556, 167] on div "12" at bounding box center [557, 169] width 10 height 9
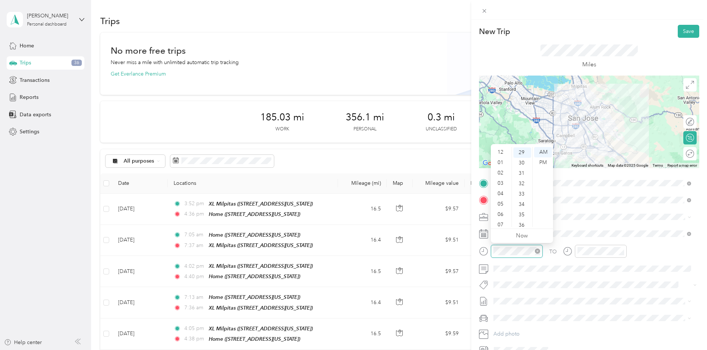
scroll to position [44, 0]
click at [505, 179] on div "07" at bounding box center [501, 180] width 18 height 10
click at [501, 180] on div "07" at bounding box center [501, 180] width 18 height 10
click at [521, 171] on div "02" at bounding box center [522, 168] width 18 height 10
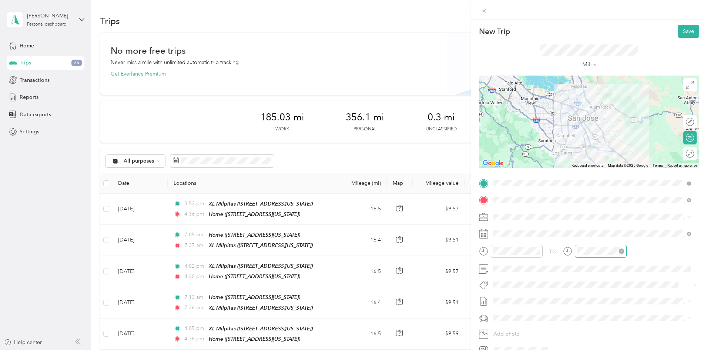
click at [610, 246] on div at bounding box center [601, 251] width 52 height 13
click at [585, 181] on div "07" at bounding box center [585, 180] width 18 height 10
click at [604, 207] on div "38" at bounding box center [606, 208] width 18 height 10
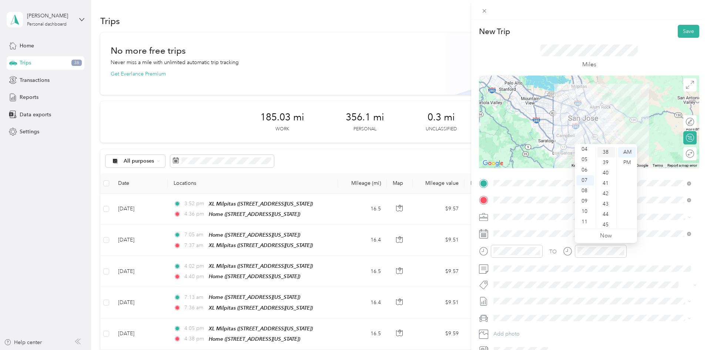
scroll to position [394, 0]
click at [515, 322] on span "[DATE] - [DATE]" at bounding box center [511, 326] width 37 height 8
click at [514, 325] on li "Ford Fiesta" at bounding box center [592, 330] width 203 height 13
click at [582, 130] on div at bounding box center [589, 122] width 220 height 93
click at [678, 29] on button "Save" at bounding box center [688, 31] width 21 height 13
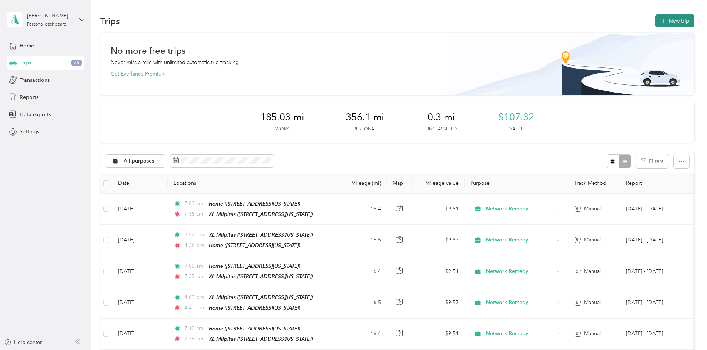
click at [655, 25] on button "New trip" at bounding box center [674, 20] width 39 height 13
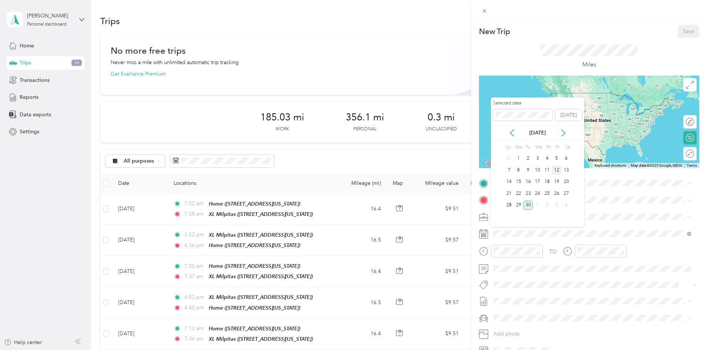
click at [559, 173] on div "12" at bounding box center [557, 169] width 10 height 9
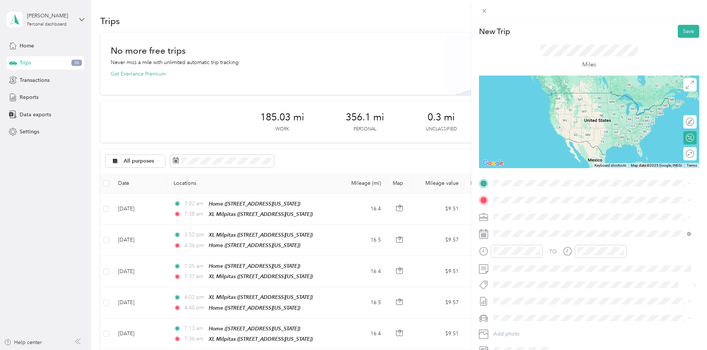
click at [536, 211] on div "XL Milpitas" at bounding box center [545, 212] width 74 height 7
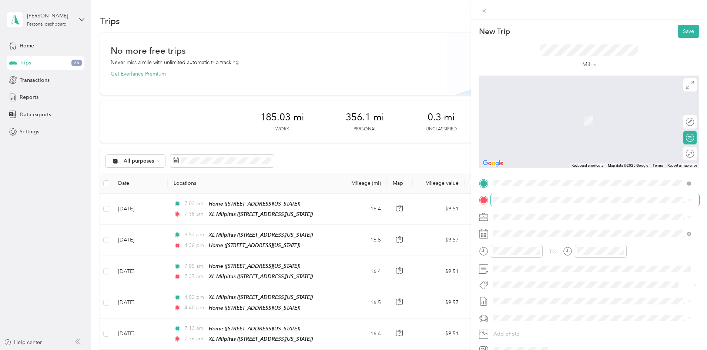
click at [533, 203] on span at bounding box center [595, 200] width 208 height 12
click at [515, 278] on strong "Home" at bounding box center [515, 275] width 14 height 7
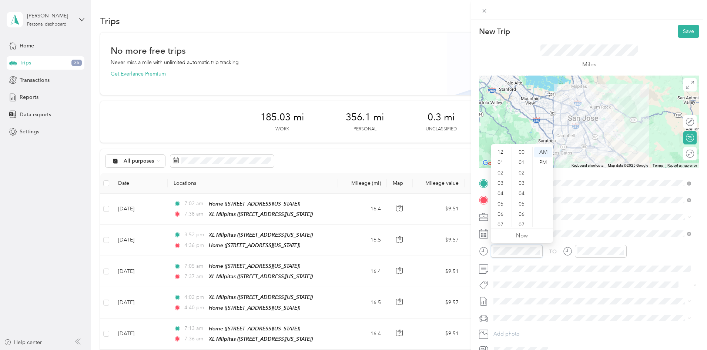
scroll to position [301, 0]
click at [502, 175] on div "03" at bounding box center [501, 176] width 18 height 10
click at [526, 213] on div "53" at bounding box center [522, 216] width 18 height 10
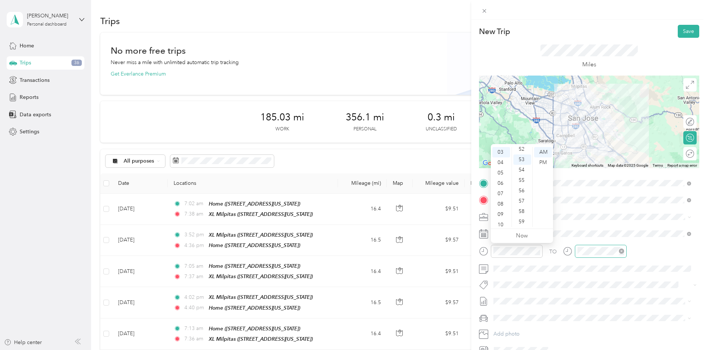
click at [590, 246] on div at bounding box center [601, 251] width 52 height 13
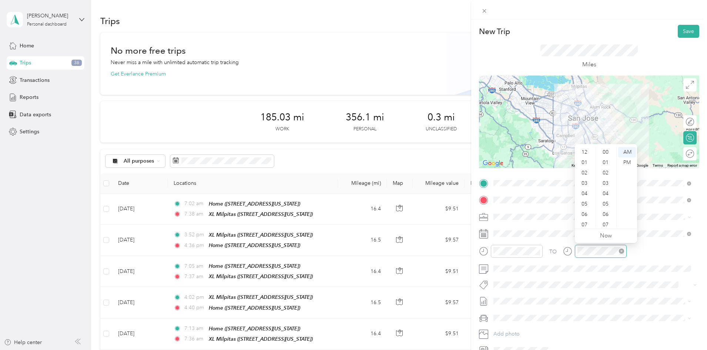
scroll to position [44, 0]
click at [586, 150] on div "04" at bounding box center [585, 149] width 18 height 10
click at [604, 212] on div "35" at bounding box center [606, 214] width 18 height 10
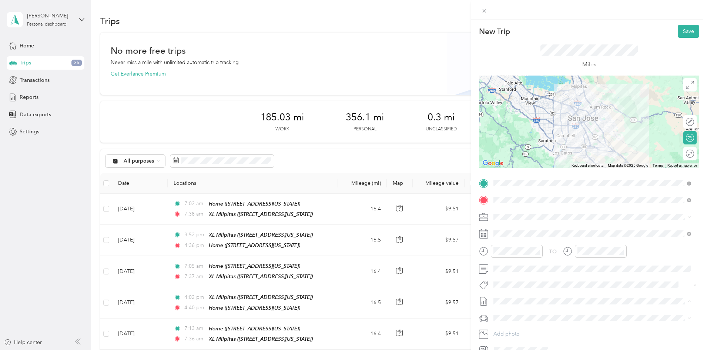
click at [512, 324] on span "[DATE] - [DATE]" at bounding box center [511, 326] width 37 height 8
click at [519, 332] on span "Ford Fiesta" at bounding box center [509, 329] width 26 height 6
click at [577, 118] on div at bounding box center [589, 122] width 220 height 93
click at [579, 126] on div at bounding box center [589, 122] width 220 height 93
click at [680, 37] on button "Save" at bounding box center [688, 31] width 21 height 13
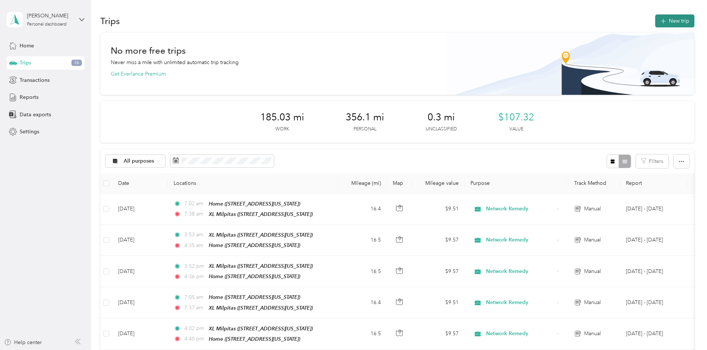
click at [655, 27] on button "New trip" at bounding box center [674, 20] width 39 height 13
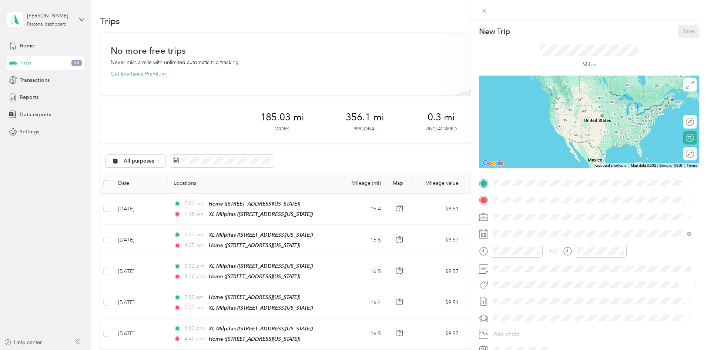
click at [522, 259] on div "Home" at bounding box center [545, 259] width 74 height 7
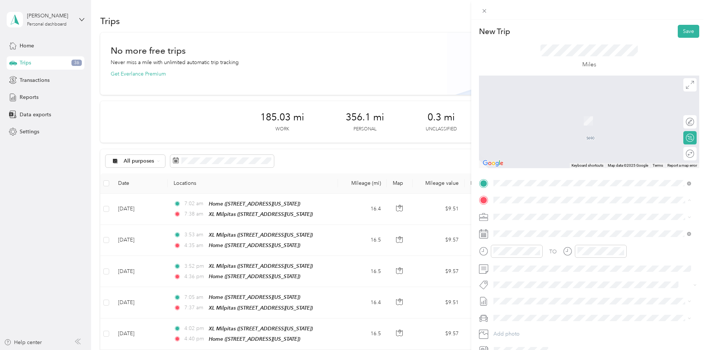
click at [525, 235] on span "[STREET_ADDRESS][US_STATE]" at bounding box center [545, 237] width 74 height 6
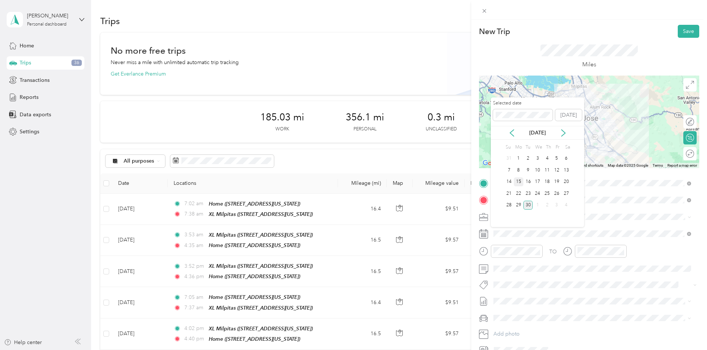
click at [519, 181] on div "15" at bounding box center [519, 181] width 10 height 9
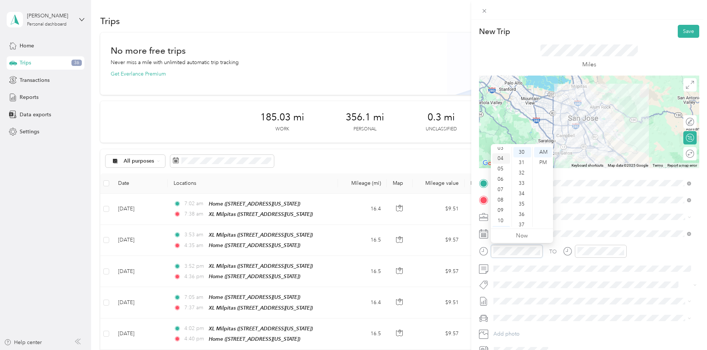
scroll to position [44, 0]
click at [499, 180] on div "07" at bounding box center [501, 180] width 18 height 10
click at [520, 158] on div "09" at bounding box center [522, 156] width 18 height 10
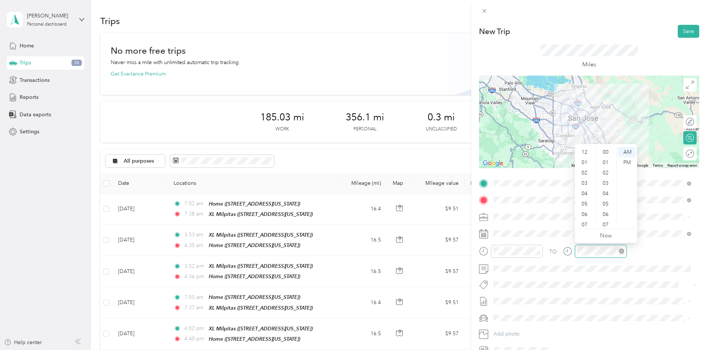
scroll to position [44, 0]
click at [582, 180] on div "07" at bounding box center [585, 180] width 18 height 10
drag, startPoint x: 604, startPoint y: 201, endPoint x: 602, endPoint y: 205, distance: 4.7
click at [603, 204] on ul "00 01 02 03 04 05 06 07 08 09 10 11 12 13 14 15 16 17 18 19 20 21 22 23 24 25 2…" at bounding box center [606, 187] width 21 height 80
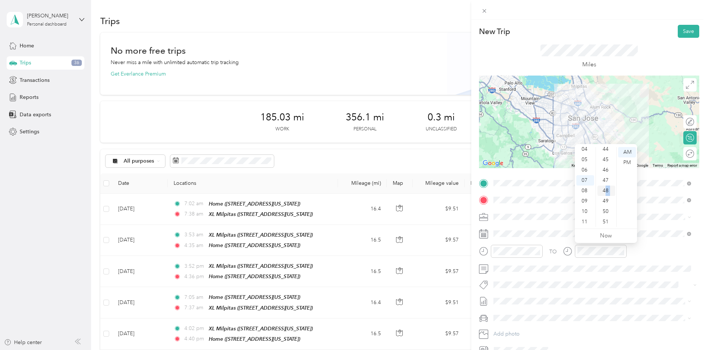
click at [605, 187] on div "48" at bounding box center [606, 190] width 18 height 10
click at [515, 324] on span "[DATE] - [DATE]" at bounding box center [511, 326] width 37 height 8
click at [518, 330] on span "Ford Fiesta" at bounding box center [509, 331] width 26 height 6
click at [682, 34] on button "Save" at bounding box center [688, 31] width 21 height 13
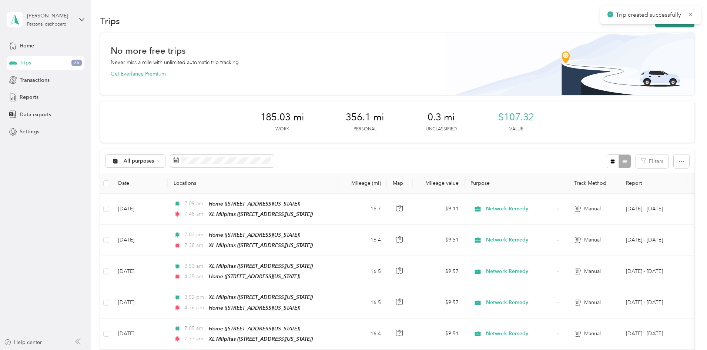
click at [655, 25] on button "New trip" at bounding box center [674, 20] width 39 height 13
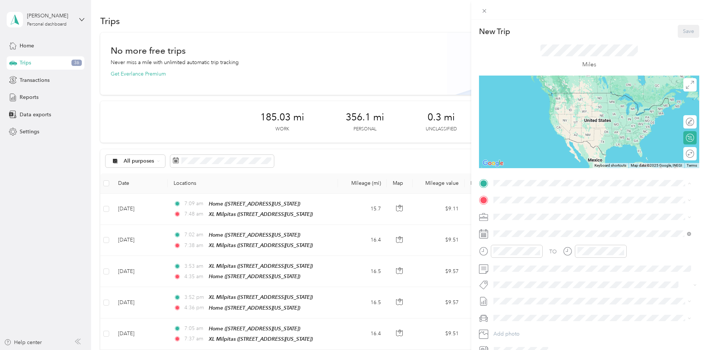
click at [539, 214] on div "XL Milpitas [STREET_ADDRESS][US_STATE]" at bounding box center [545, 217] width 74 height 16
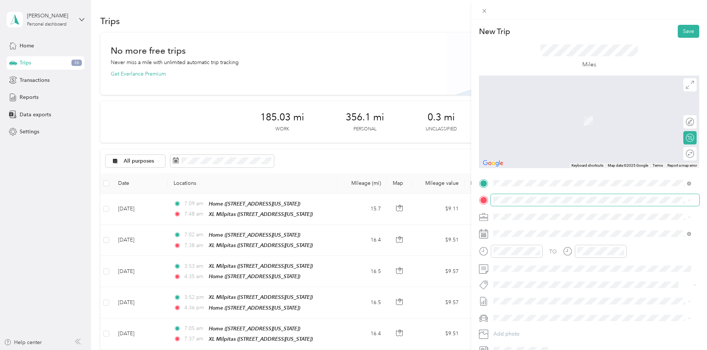
click at [518, 204] on span at bounding box center [595, 200] width 208 height 12
click at [533, 275] on div "Home" at bounding box center [545, 275] width 74 height 7
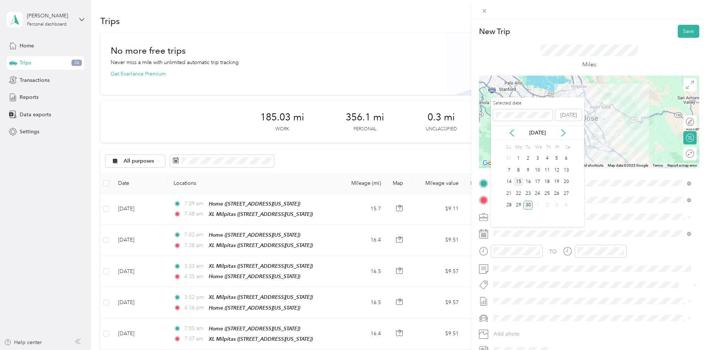
click at [518, 181] on div "15" at bounding box center [519, 181] width 10 height 9
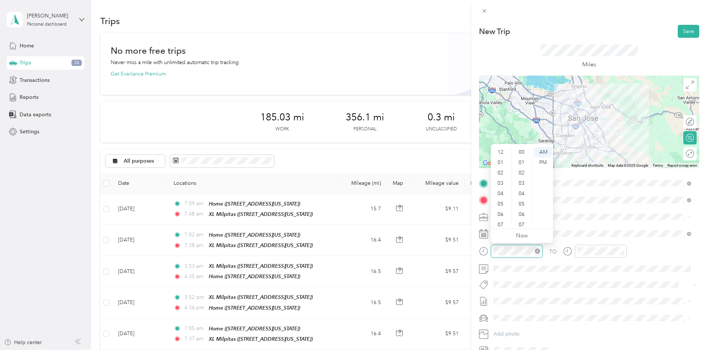
scroll to position [44, 0]
click at [500, 149] on div "04" at bounding box center [501, 149] width 18 height 10
click at [500, 150] on div "04" at bounding box center [501, 149] width 18 height 10
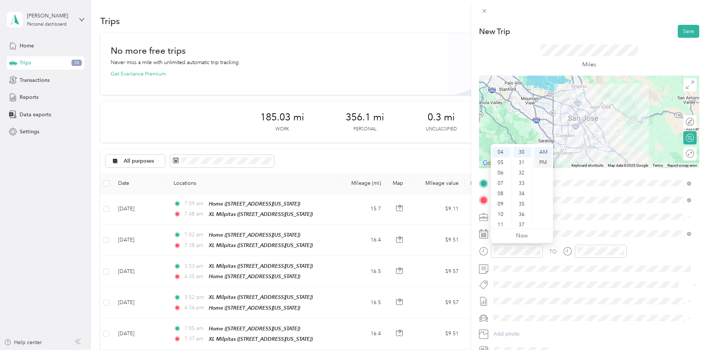
click at [544, 162] on div "PM" at bounding box center [543, 162] width 18 height 10
click at [521, 161] on div "02" at bounding box center [522, 158] width 18 height 10
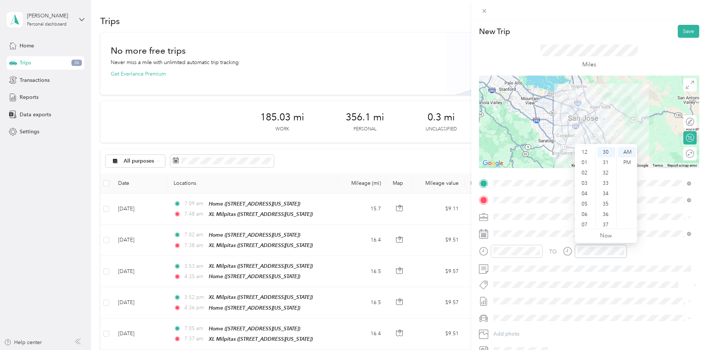
scroll to position [44, 0]
click at [587, 150] on div "04" at bounding box center [585, 149] width 18 height 10
click at [624, 163] on div "PM" at bounding box center [627, 162] width 18 height 10
click at [606, 177] on div "40" at bounding box center [606, 182] width 18 height 10
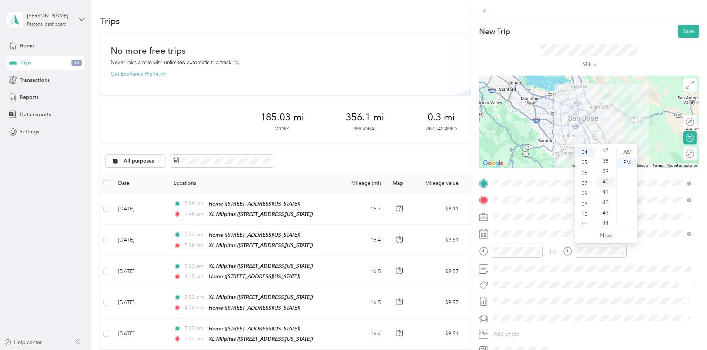
scroll to position [415, 0]
click at [523, 321] on li "[DATE] - [DATE] Draft" at bounding box center [592, 325] width 203 height 12
click at [522, 331] on div "Ford Fiesta" at bounding box center [592, 331] width 192 height 8
click at [579, 124] on div at bounding box center [589, 122] width 220 height 93
click at [680, 33] on button "Save" at bounding box center [688, 31] width 21 height 13
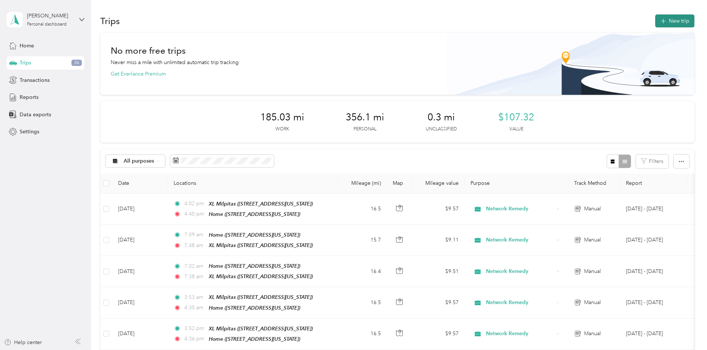
click at [655, 24] on button "New trip" at bounding box center [674, 20] width 39 height 13
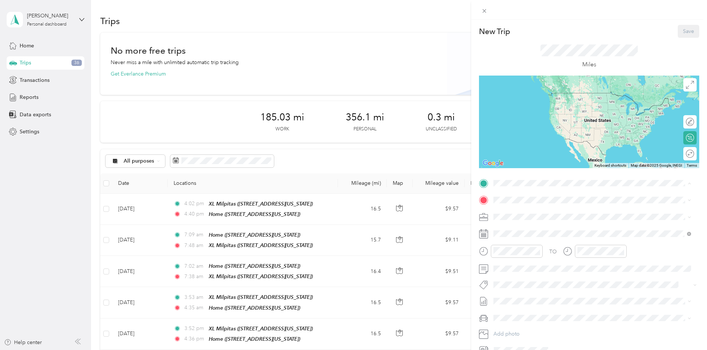
drag, startPoint x: 525, startPoint y: 262, endPoint x: 532, endPoint y: 225, distance: 37.4
click at [525, 262] on div "Home [STREET_ADDRESS][US_STATE]" at bounding box center [545, 264] width 74 height 16
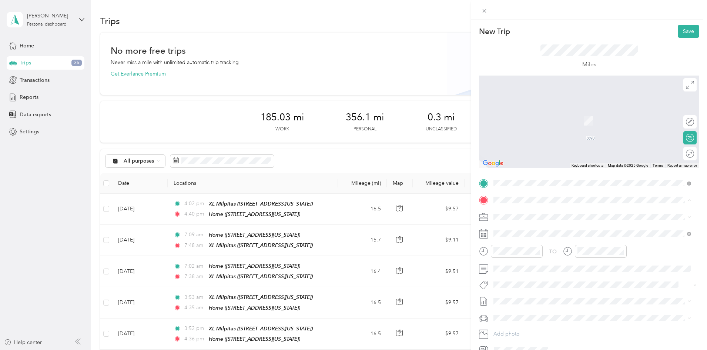
click at [536, 236] on span "[STREET_ADDRESS][US_STATE]" at bounding box center [545, 237] width 74 height 6
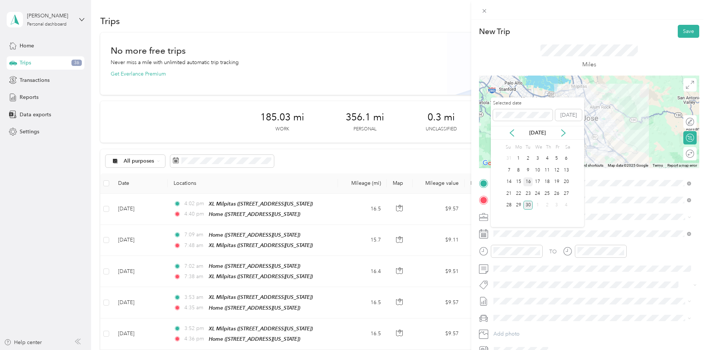
click at [526, 182] on div "16" at bounding box center [528, 181] width 10 height 9
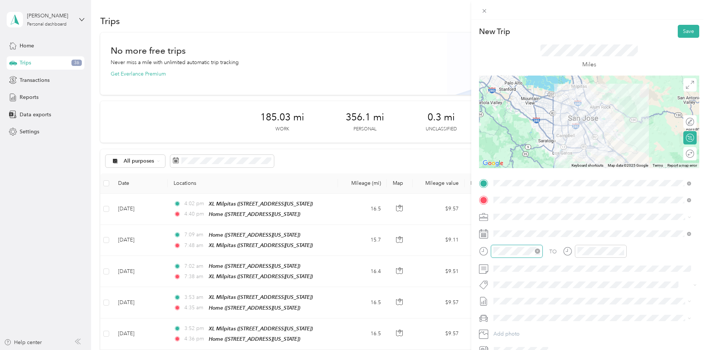
scroll to position [321, 0]
click at [500, 180] on div "07" at bounding box center [501, 180] width 18 height 10
click at [523, 156] on div "06" at bounding box center [522, 152] width 18 height 10
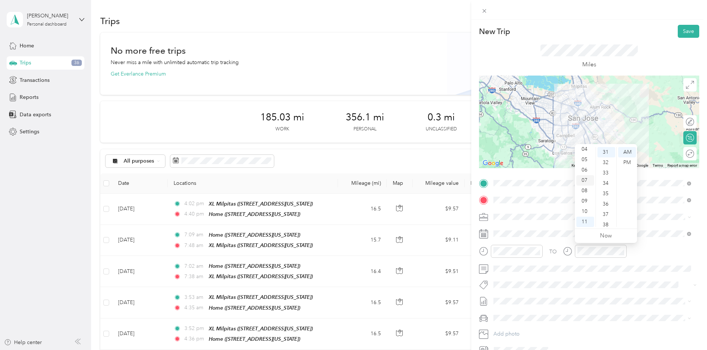
click at [582, 178] on div "07" at bounding box center [585, 180] width 18 height 10
click at [604, 182] on div "41" at bounding box center [606, 182] width 18 height 10
click at [604, 182] on div "44" at bounding box center [606, 183] width 18 height 10
drag, startPoint x: 567, startPoint y: 345, endPoint x: 559, endPoint y: 329, distance: 17.4
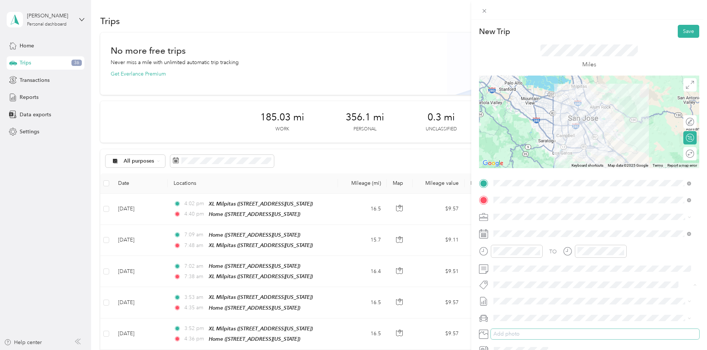
click at [567, 344] on div "TO Add photo" at bounding box center [589, 266] width 220 height 179
click at [513, 297] on span at bounding box center [595, 301] width 208 height 12
click at [519, 305] on span at bounding box center [595, 301] width 208 height 12
click at [520, 322] on span "[DATE] - [DATE]" at bounding box center [511, 324] width 37 height 8
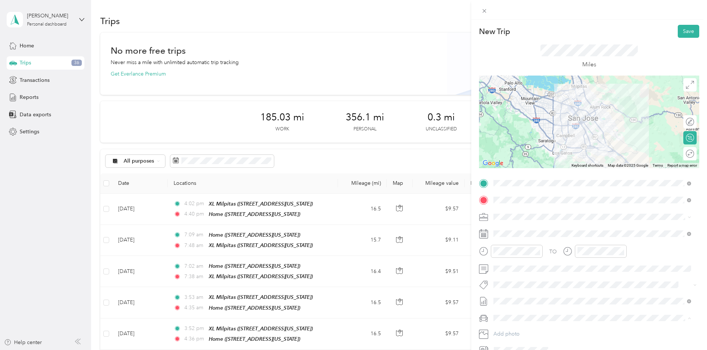
click at [517, 326] on li "Ford Fiesta" at bounding box center [592, 330] width 203 height 13
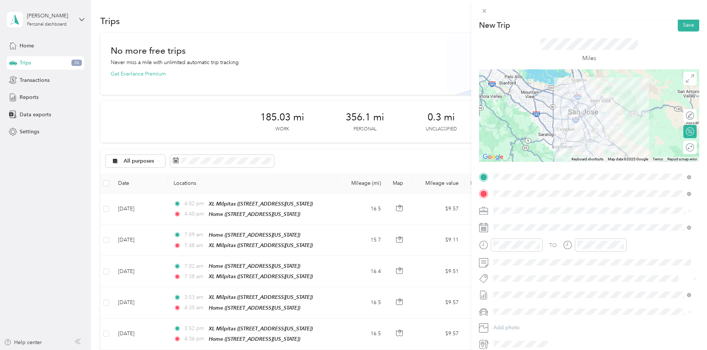
scroll to position [0, 0]
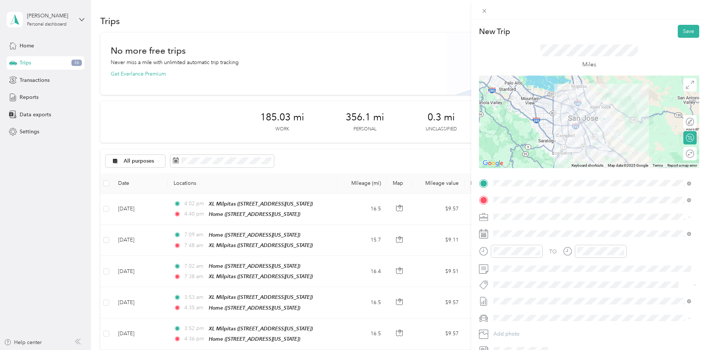
click at [582, 129] on div at bounding box center [589, 122] width 220 height 93
click at [684, 33] on button "Save" at bounding box center [688, 31] width 21 height 13
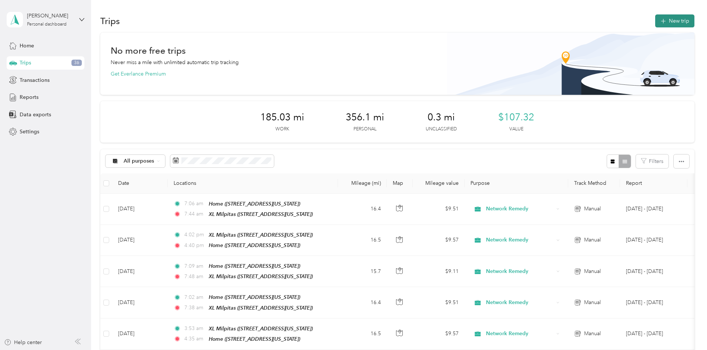
click at [655, 16] on button "New trip" at bounding box center [674, 20] width 39 height 13
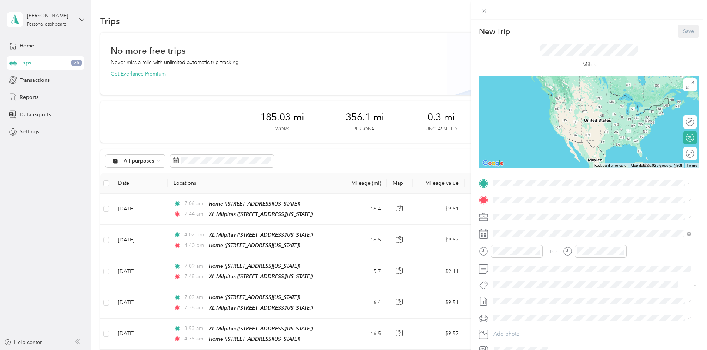
click at [525, 212] on strong "XL Milpitas" at bounding box center [521, 212] width 27 height 7
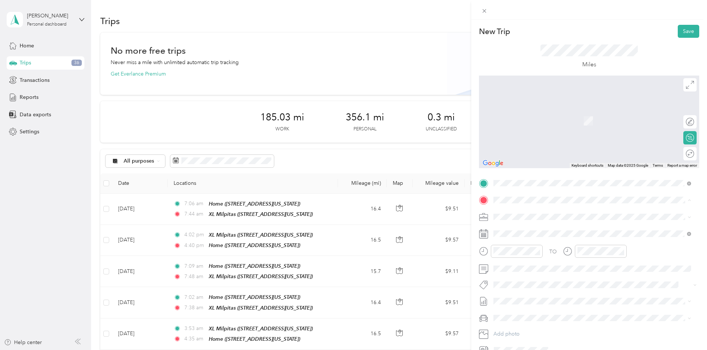
click at [526, 277] on div "Home" at bounding box center [545, 275] width 74 height 7
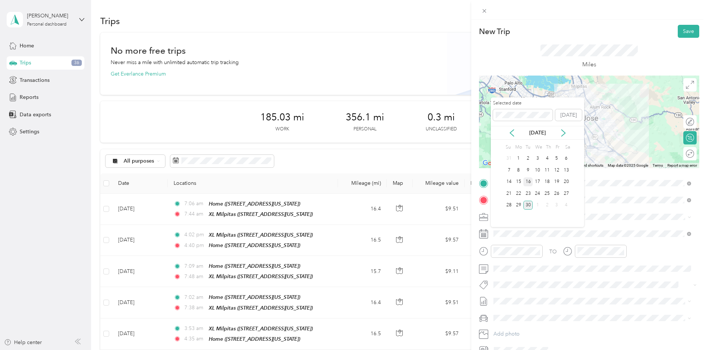
click at [529, 182] on div "16" at bounding box center [528, 181] width 10 height 9
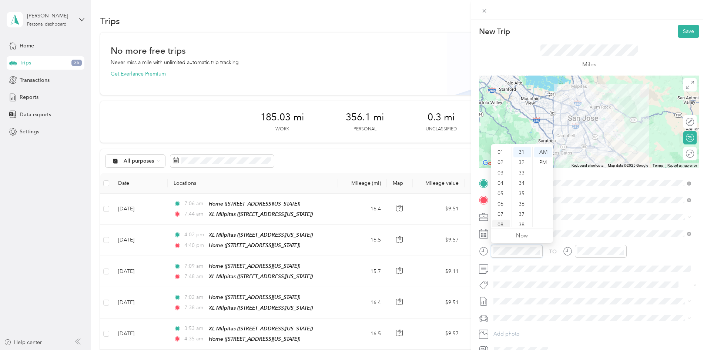
scroll to position [7, 0]
click at [502, 177] on div "03" at bounding box center [501, 176] width 18 height 10
click at [546, 162] on div "PM" at bounding box center [543, 162] width 18 height 10
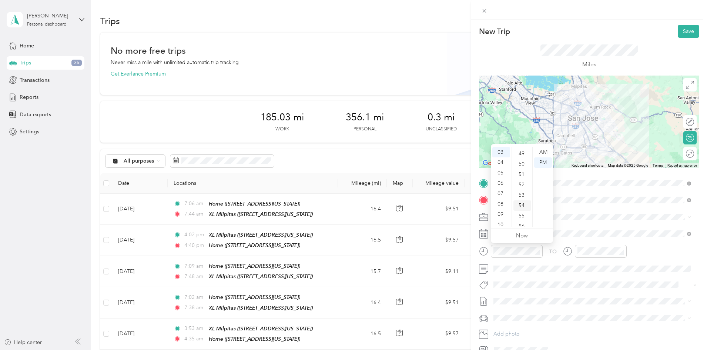
click at [520, 207] on div "54" at bounding box center [522, 205] width 18 height 10
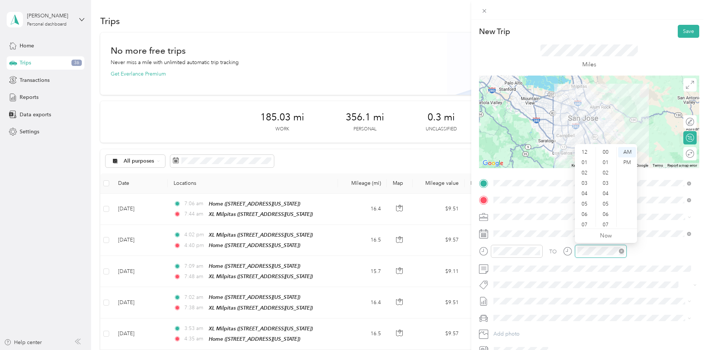
scroll to position [44, 0]
click at [585, 149] on div "04" at bounding box center [585, 149] width 18 height 10
click at [627, 161] on div "PM" at bounding box center [627, 162] width 18 height 10
click at [608, 162] on div "32" at bounding box center [606, 162] width 18 height 10
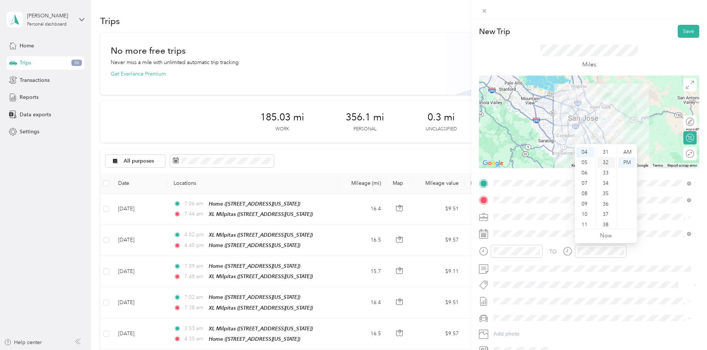
scroll to position [332, 0]
click at [505, 325] on span "[DATE] - [DATE]" at bounding box center [511, 326] width 37 height 8
click at [506, 329] on span "Ford Fiesta" at bounding box center [509, 331] width 26 height 6
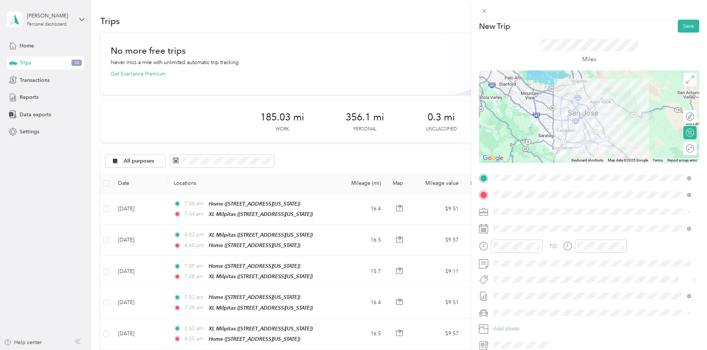
scroll to position [0, 0]
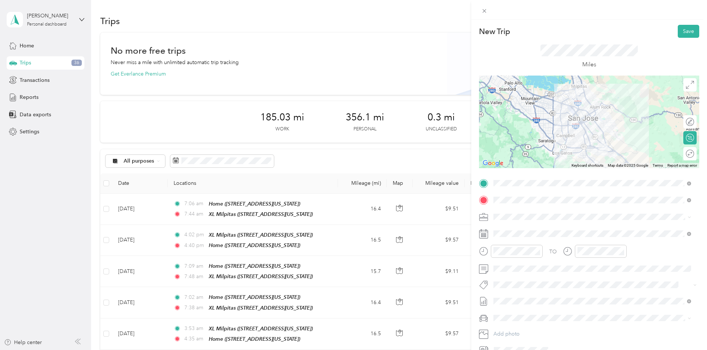
click at [577, 119] on div at bounding box center [589, 122] width 220 height 93
click at [681, 36] on button "Save" at bounding box center [688, 31] width 21 height 13
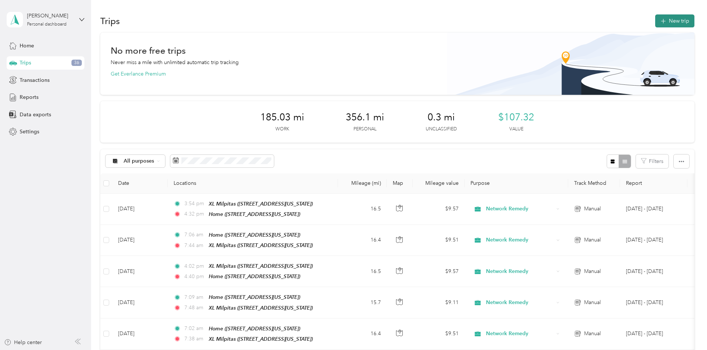
click at [655, 24] on button "New trip" at bounding box center [674, 20] width 39 height 13
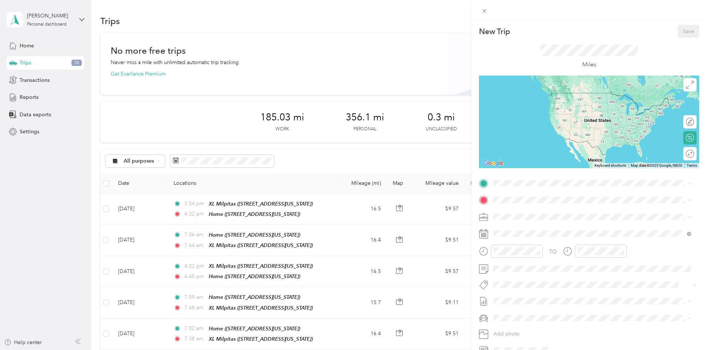
click at [534, 262] on div "Home [STREET_ADDRESS][US_STATE]" at bounding box center [545, 264] width 74 height 16
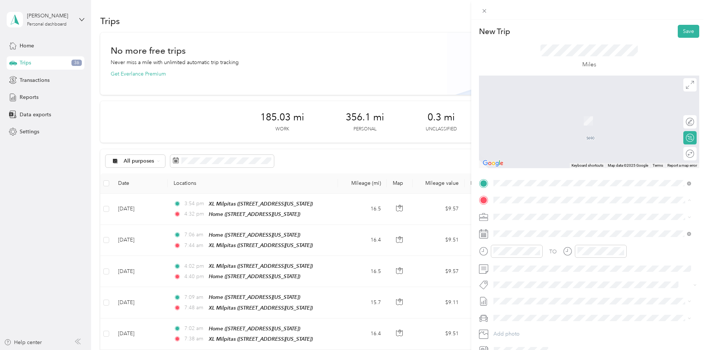
click at [536, 235] on span "[STREET_ADDRESS][US_STATE]" at bounding box center [545, 237] width 74 height 6
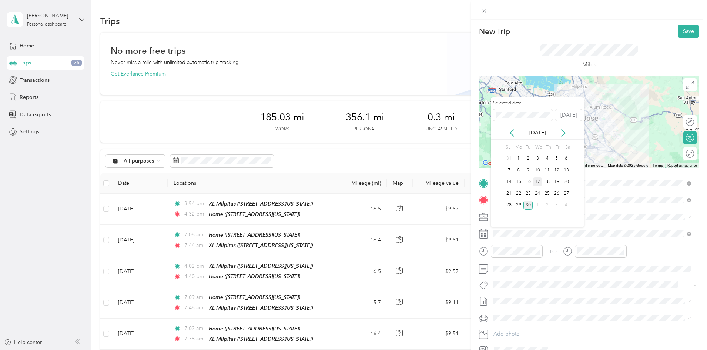
click at [536, 181] on div "17" at bounding box center [538, 181] width 10 height 9
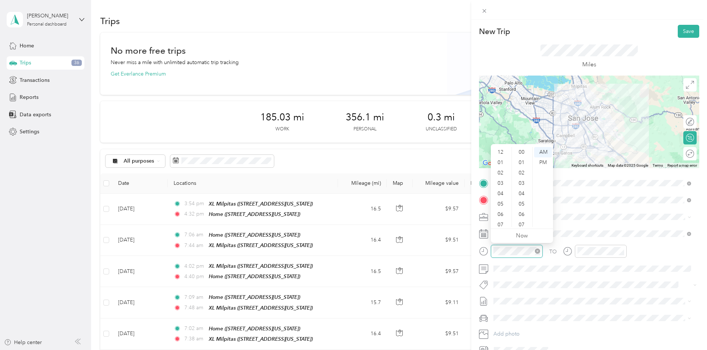
scroll to position [44, 0]
click at [500, 178] on div "07" at bounding box center [501, 180] width 18 height 10
click at [521, 173] on div "05" at bounding box center [522, 176] width 18 height 10
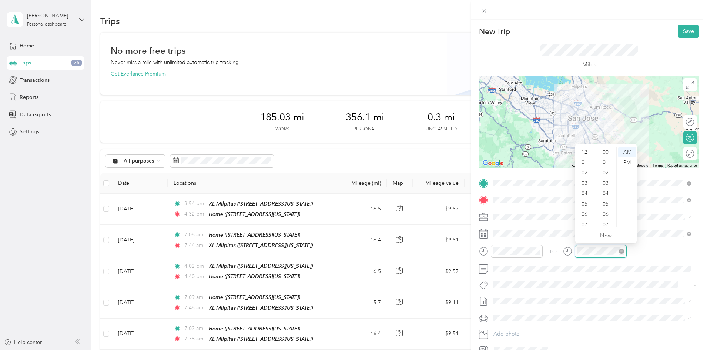
scroll to position [435, 0]
click at [580, 180] on div "07" at bounding box center [585, 180] width 18 height 10
click at [521, 327] on span "[DATE] - [DATE]" at bounding box center [511, 326] width 37 height 8
click at [520, 321] on span at bounding box center [595, 318] width 208 height 12
click at [516, 328] on span "Ford Fiesta" at bounding box center [509, 331] width 26 height 6
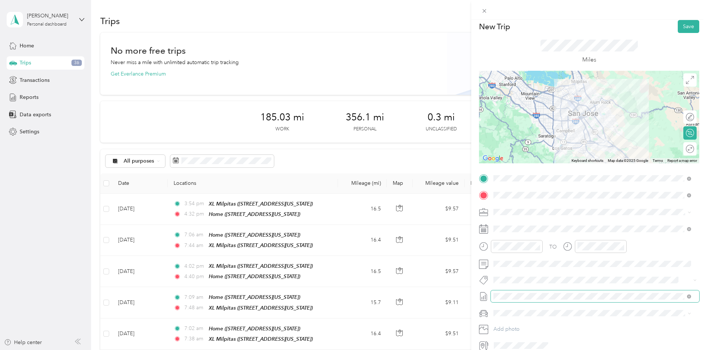
scroll to position [0, 0]
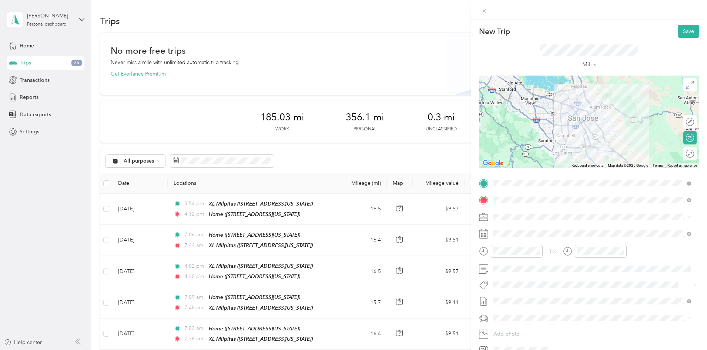
click at [582, 130] on div at bounding box center [589, 122] width 220 height 93
click at [682, 32] on button "Save" at bounding box center [688, 31] width 21 height 13
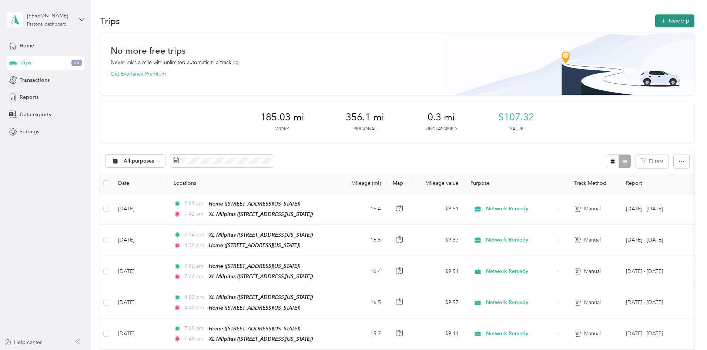
click at [655, 24] on button "New trip" at bounding box center [674, 20] width 39 height 13
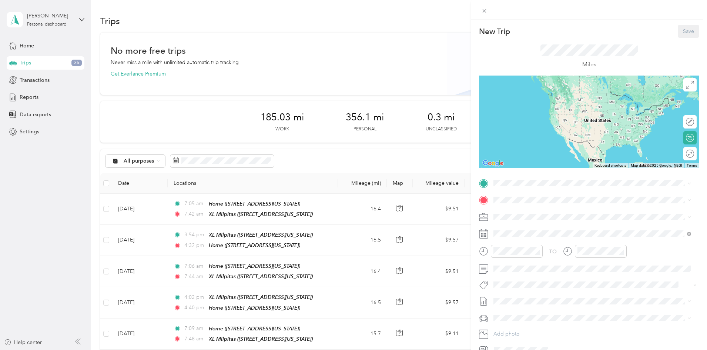
click at [523, 211] on strong "XL Milpitas" at bounding box center [521, 212] width 27 height 7
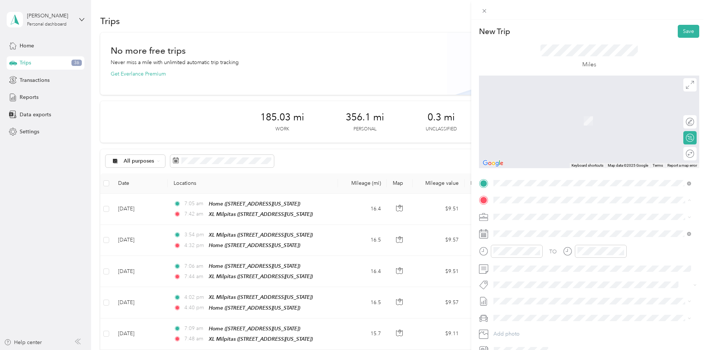
click at [528, 273] on div "Home" at bounding box center [545, 275] width 74 height 7
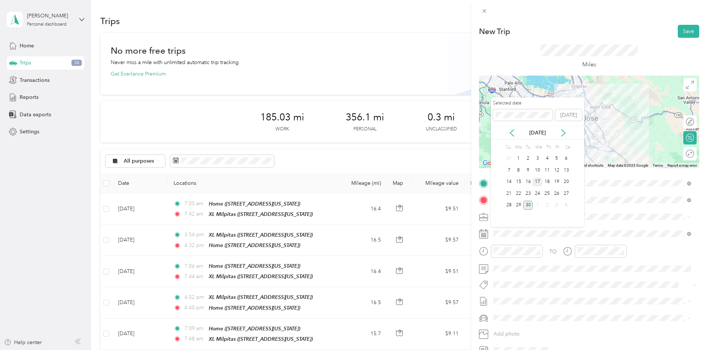
click at [536, 184] on div "17" at bounding box center [538, 181] width 10 height 9
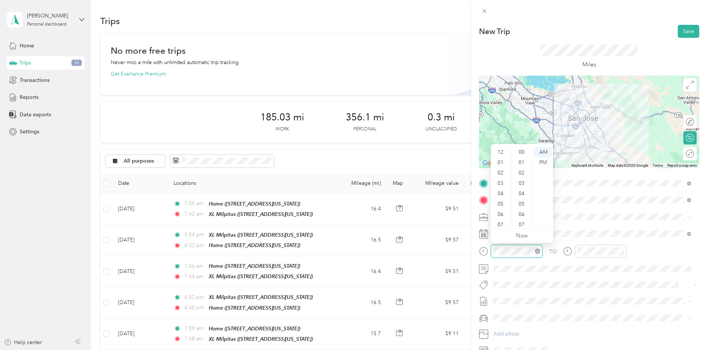
scroll to position [456, 0]
click at [549, 162] on div "PM" at bounding box center [543, 162] width 18 height 10
click at [500, 176] on div "03" at bounding box center [501, 176] width 18 height 10
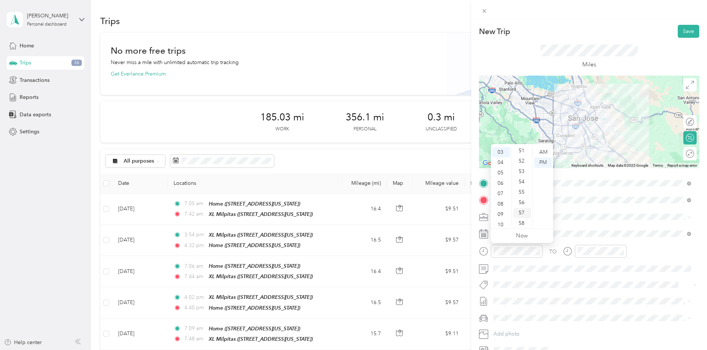
click at [522, 211] on div "57" at bounding box center [522, 213] width 18 height 10
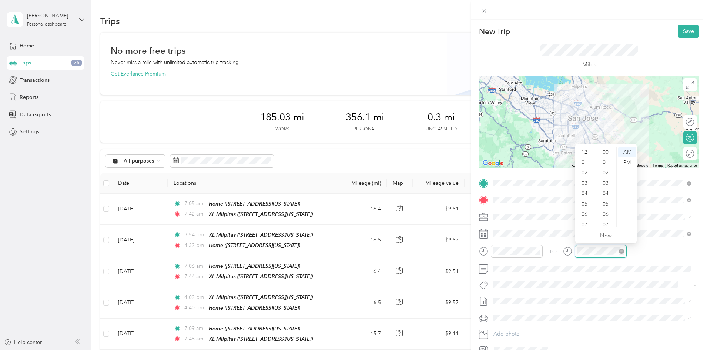
scroll to position [456, 0]
click at [585, 150] on div "04" at bounding box center [585, 149] width 18 height 10
click at [630, 163] on div "PM" at bounding box center [627, 162] width 18 height 10
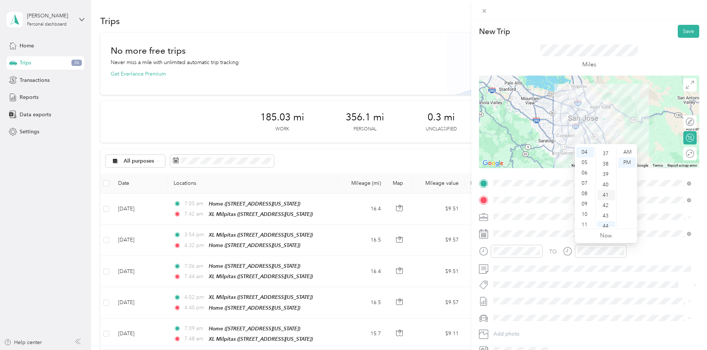
click at [605, 190] on div "41" at bounding box center [606, 195] width 18 height 10
click at [525, 326] on span "[DATE] - [DATE]" at bounding box center [511, 326] width 37 height 8
click at [521, 332] on span "Ford Fiesta" at bounding box center [509, 331] width 26 height 6
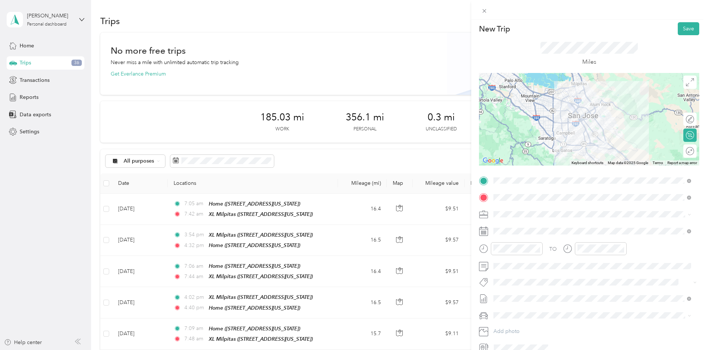
scroll to position [0, 0]
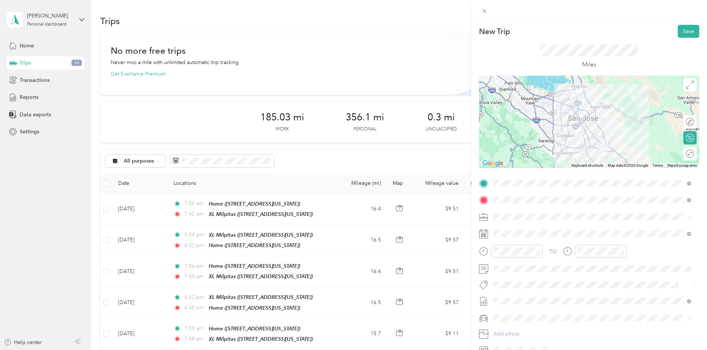
click at [577, 121] on div at bounding box center [589, 122] width 220 height 93
click at [678, 33] on button "Save" at bounding box center [688, 31] width 21 height 13
